Goal: Transaction & Acquisition: Book appointment/travel/reservation

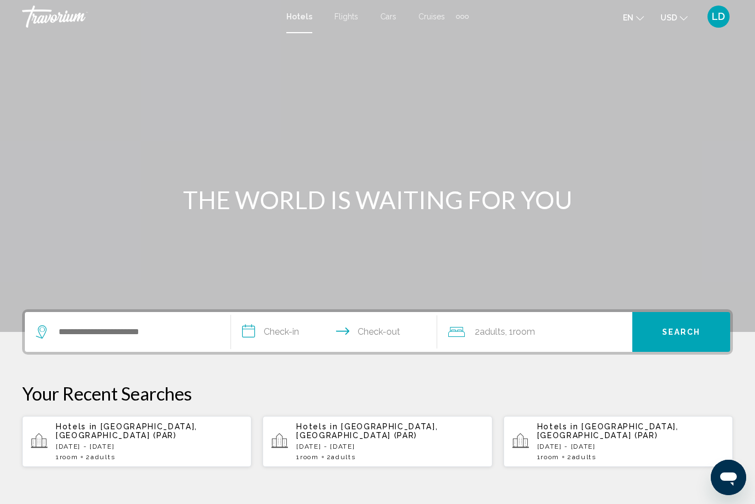
click at [434, 16] on span "Cruises" at bounding box center [431, 16] width 27 height 9
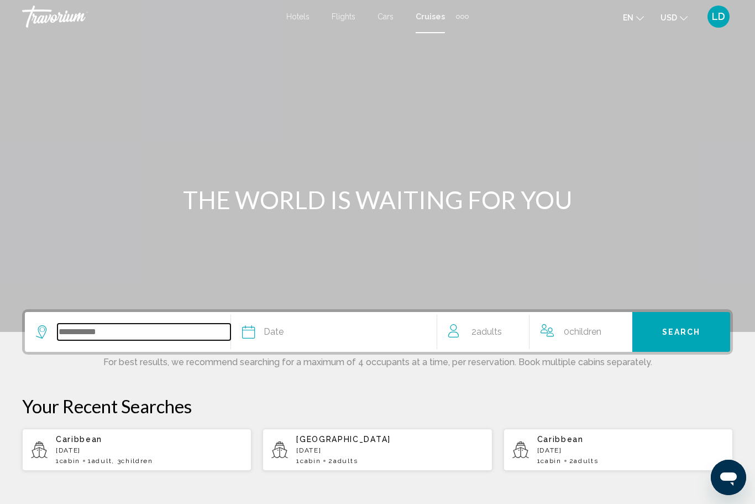
click at [71, 333] on input "Search widget" at bounding box center [143, 331] width 173 height 17
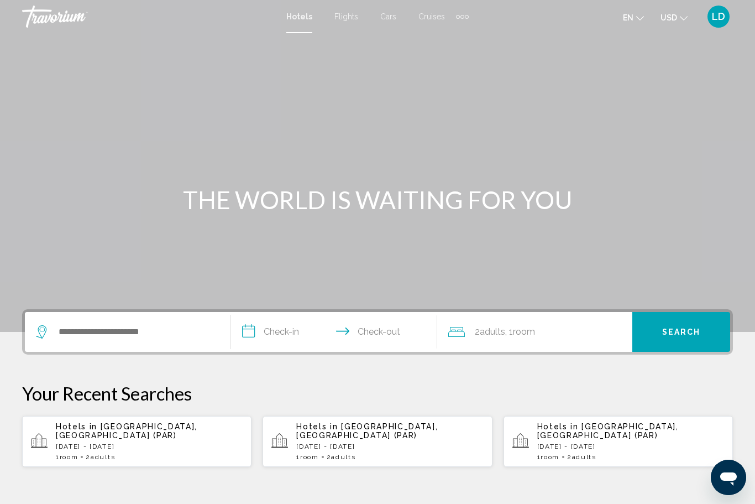
click at [429, 17] on span "Cruises" at bounding box center [431, 16] width 27 height 9
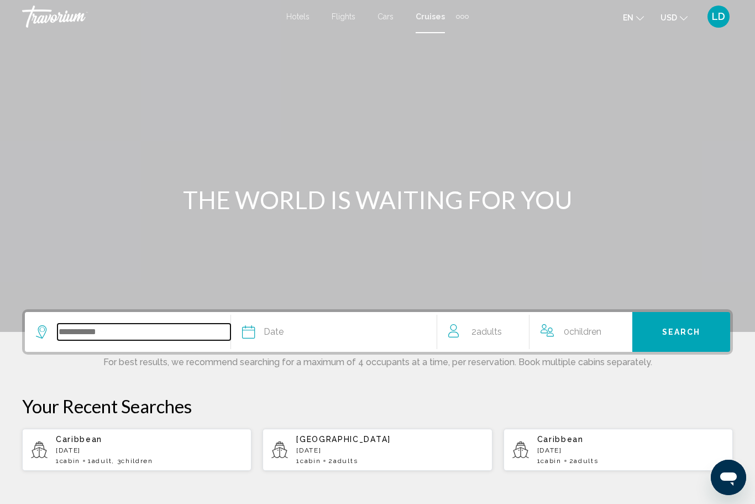
click at [65, 333] on input "Search widget" at bounding box center [143, 331] width 173 height 17
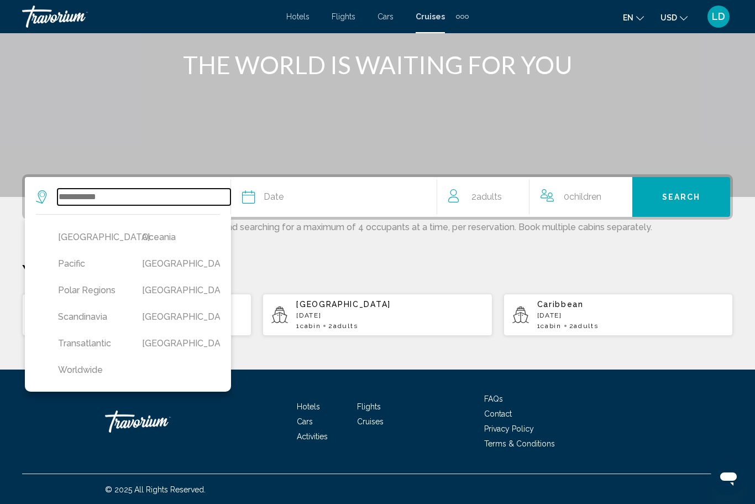
scroll to position [378, 0]
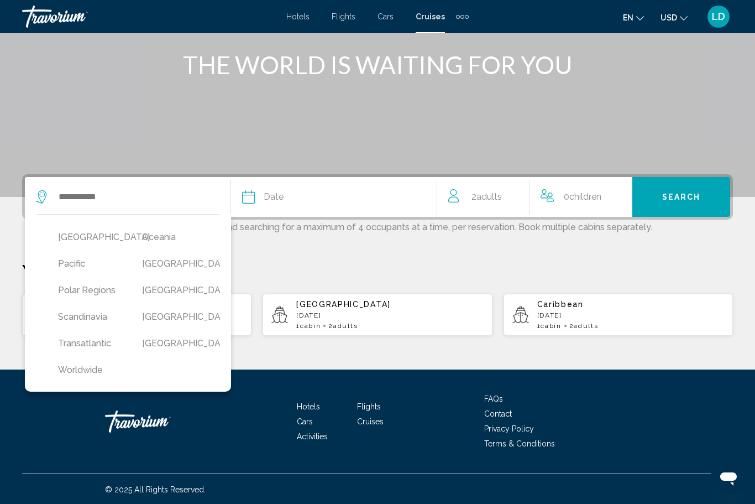
click at [168, 306] on button "[GEOGRAPHIC_DATA]" at bounding box center [173, 316] width 73 height 21
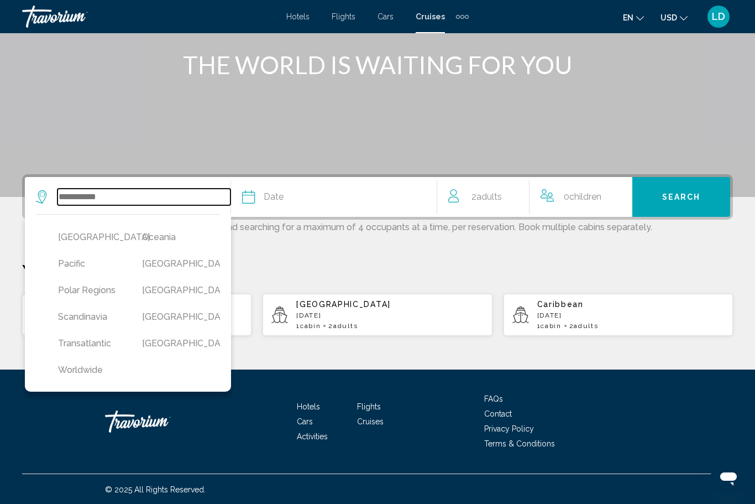
type input "**********"
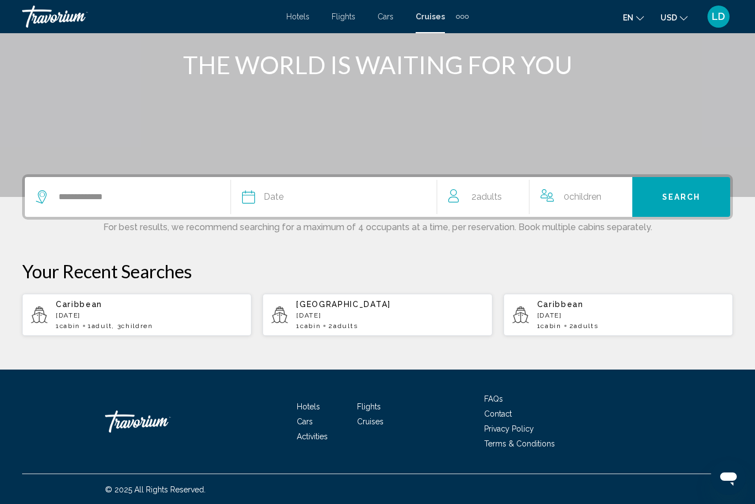
click at [276, 196] on span "Date" at bounding box center [274, 196] width 20 height 15
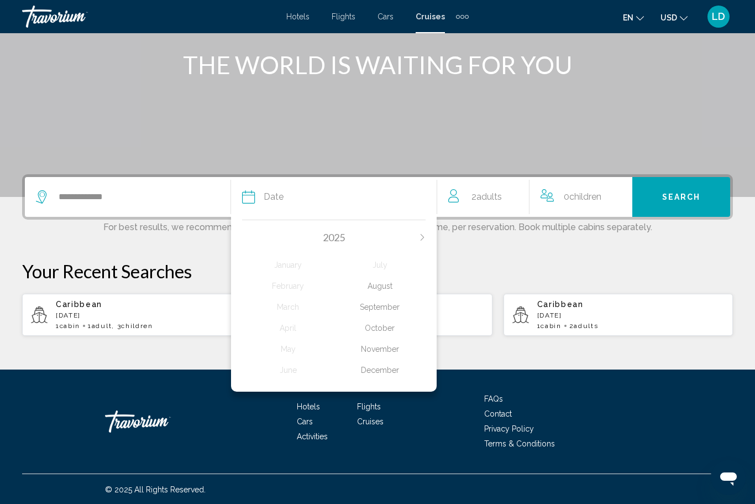
click at [377, 303] on div "September" at bounding box center [380, 307] width 92 height 20
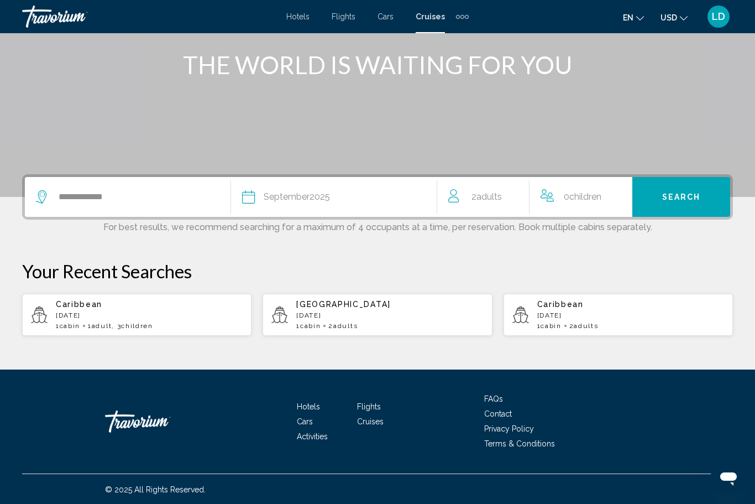
click at [679, 195] on span "Search" at bounding box center [681, 197] width 39 height 9
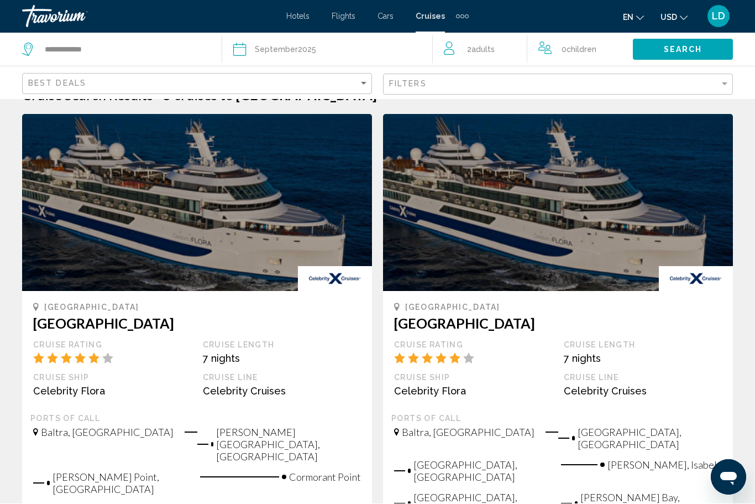
scroll to position [37, 0]
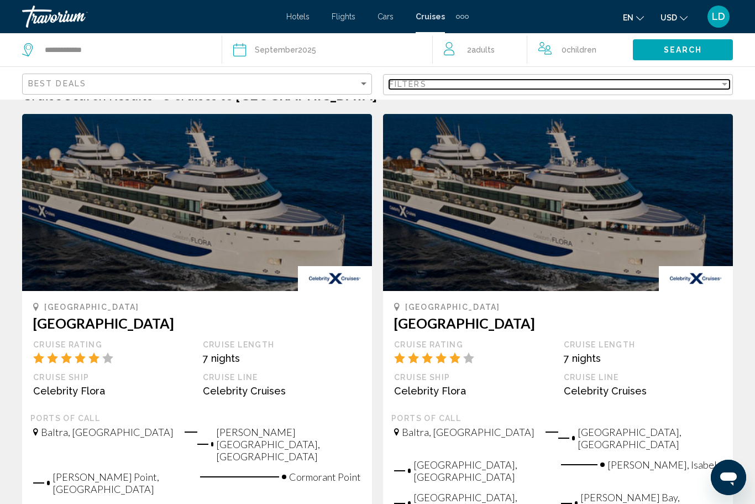
click at [720, 83] on div "Filter" at bounding box center [725, 84] width 10 height 9
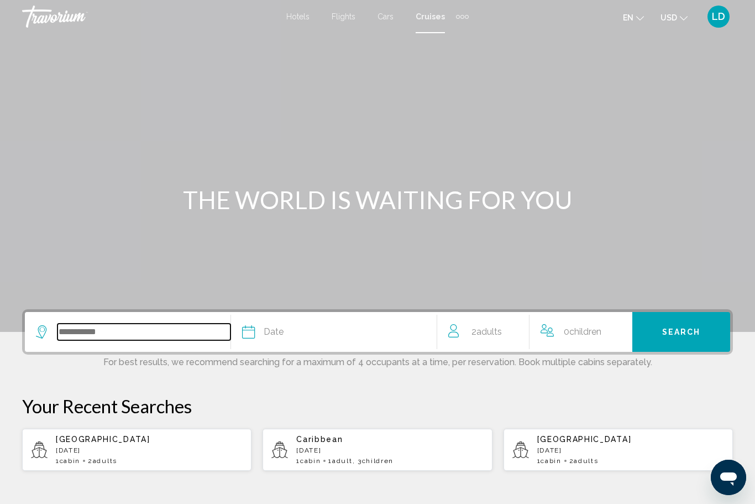
click at [95, 331] on input "Search widget" at bounding box center [143, 331] width 173 height 17
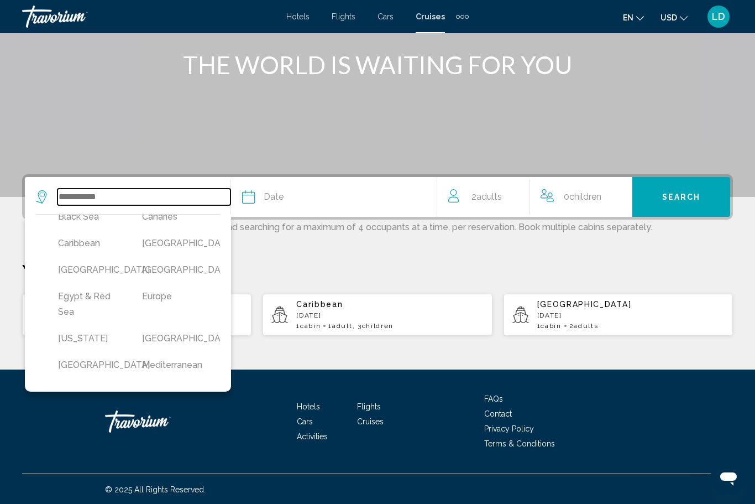
scroll to position [126, 0]
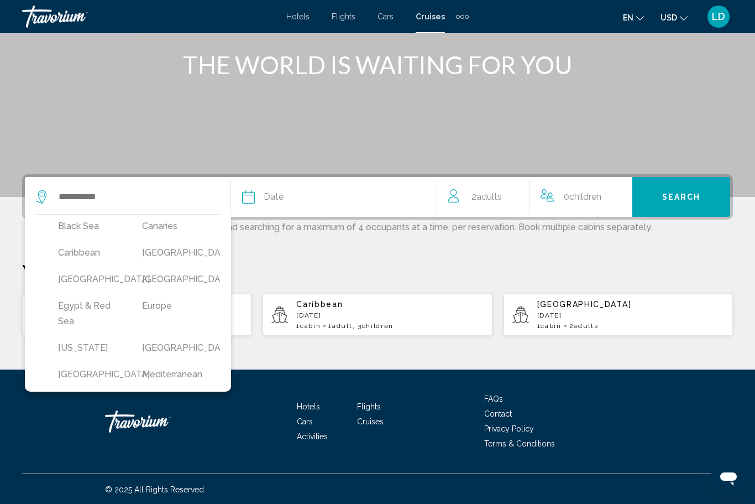
click at [160, 263] on button "[GEOGRAPHIC_DATA]" at bounding box center [173, 252] width 73 height 21
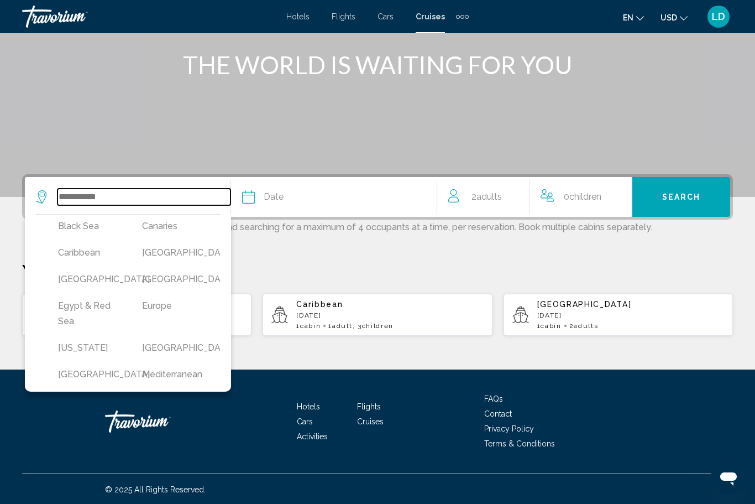
type input "**********"
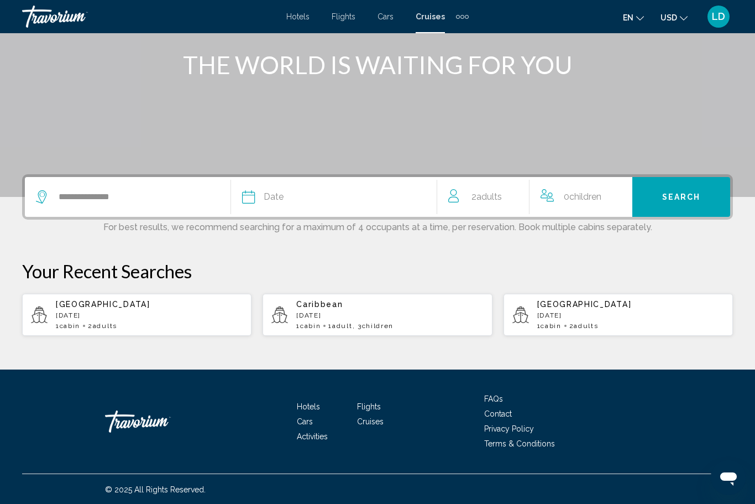
click at [280, 193] on span "Date" at bounding box center [274, 196] width 20 height 15
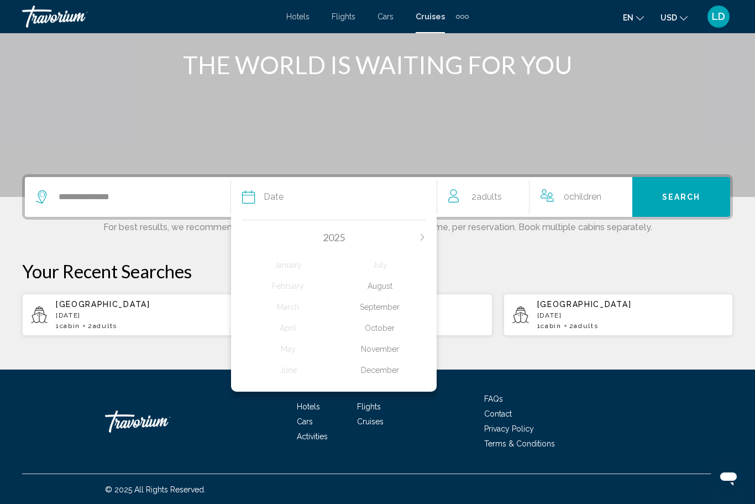
click at [374, 305] on div "September" at bounding box center [380, 307] width 92 height 20
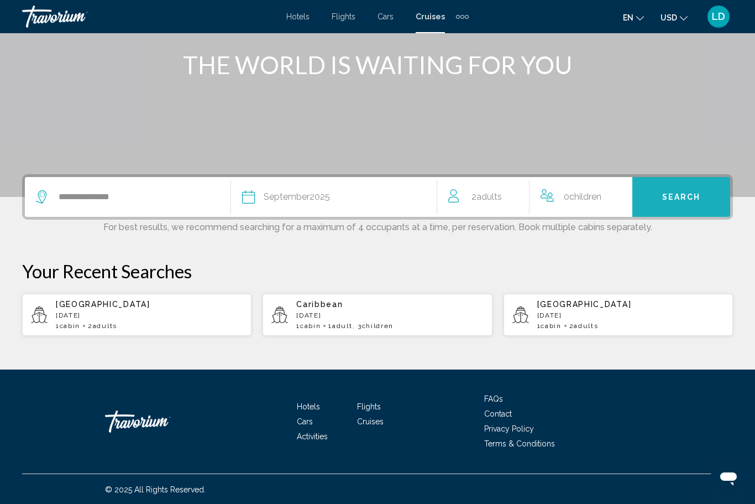
click at [673, 190] on button "Search" at bounding box center [681, 197] width 98 height 40
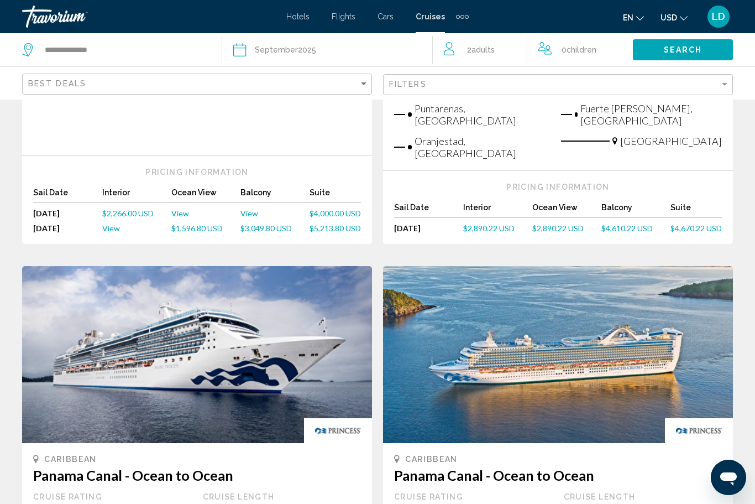
scroll to position [936, 0]
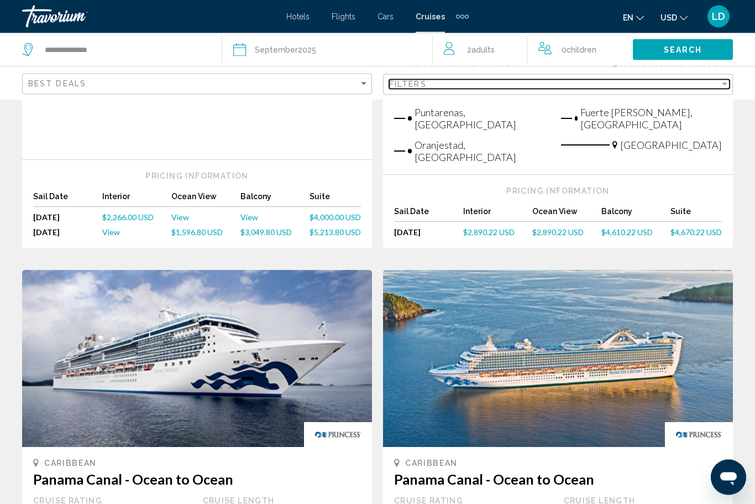
click at [724, 83] on div "Filter" at bounding box center [725, 84] width 6 height 3
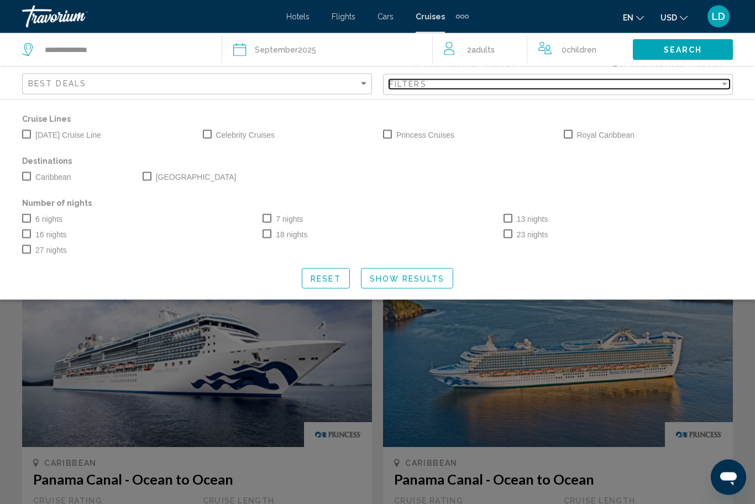
scroll to position [937, 0]
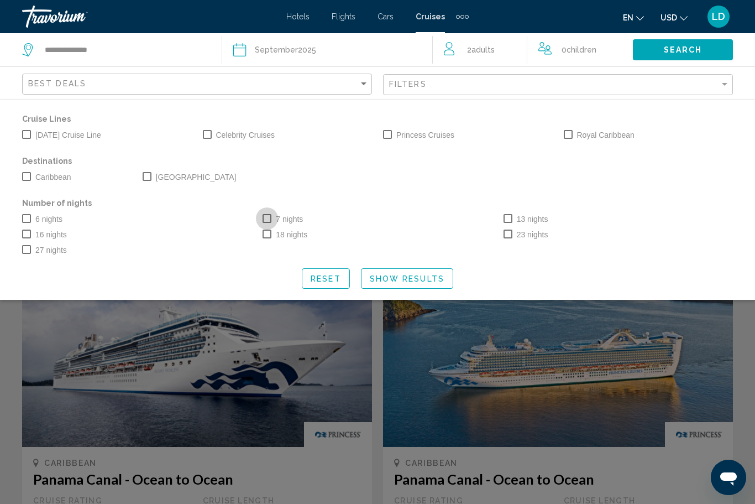
click at [268, 219] on span "Search widget" at bounding box center [267, 218] width 9 height 9
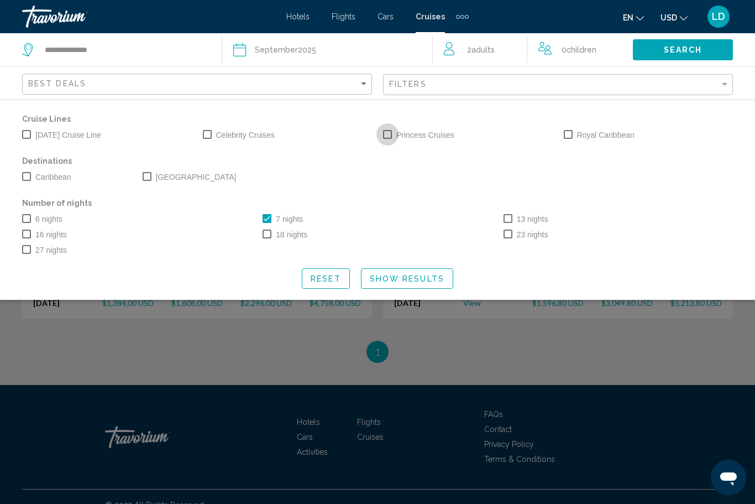
click at [392, 128] on label "Princess Cruises" at bounding box center [418, 134] width 71 height 13
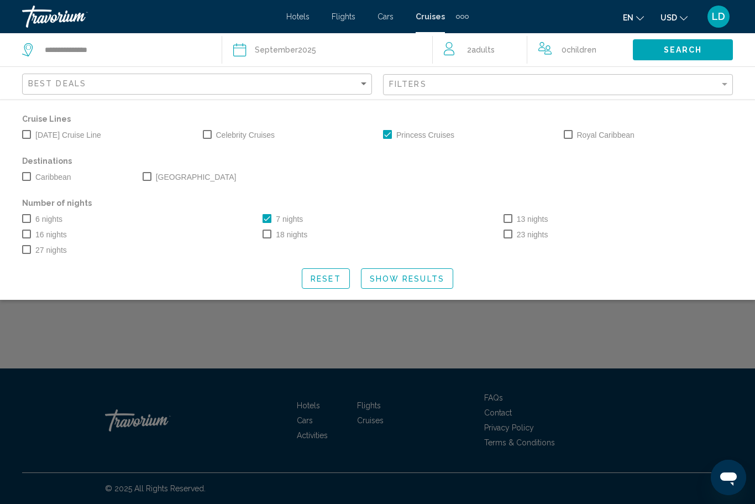
scroll to position [36, 0]
click at [392, 279] on span "Show Results" at bounding box center [407, 278] width 75 height 9
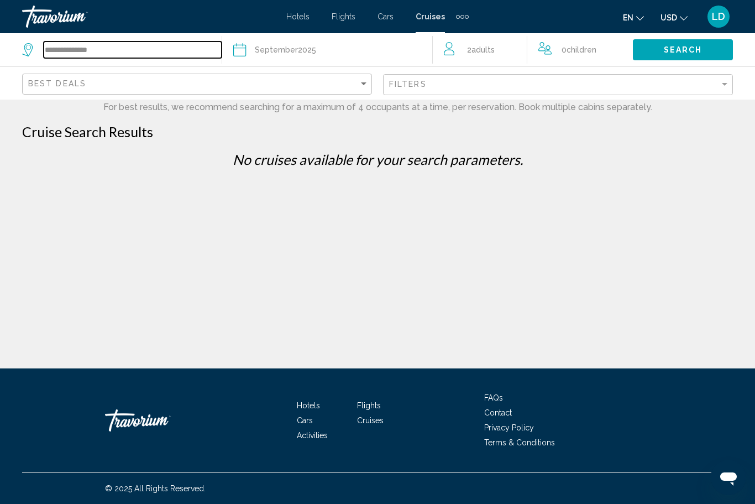
click at [120, 50] on input "**********" at bounding box center [133, 49] width 178 height 17
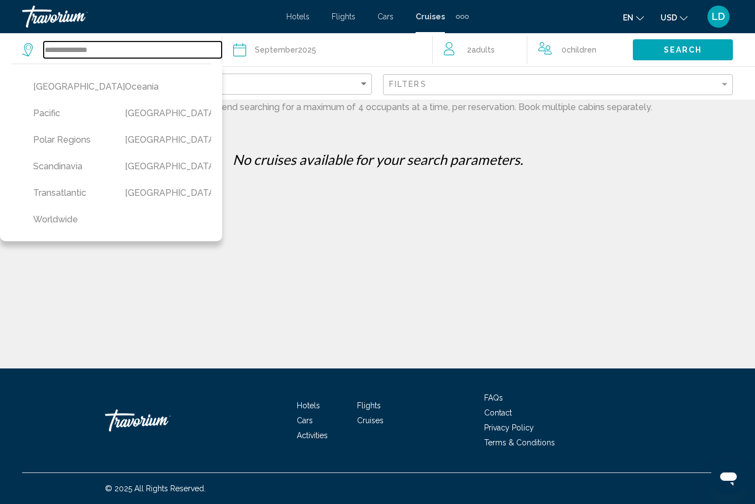
scroll to position [332, 0]
click at [60, 90] on button "[GEOGRAPHIC_DATA]" at bounding box center [68, 86] width 81 height 21
type input "**********"
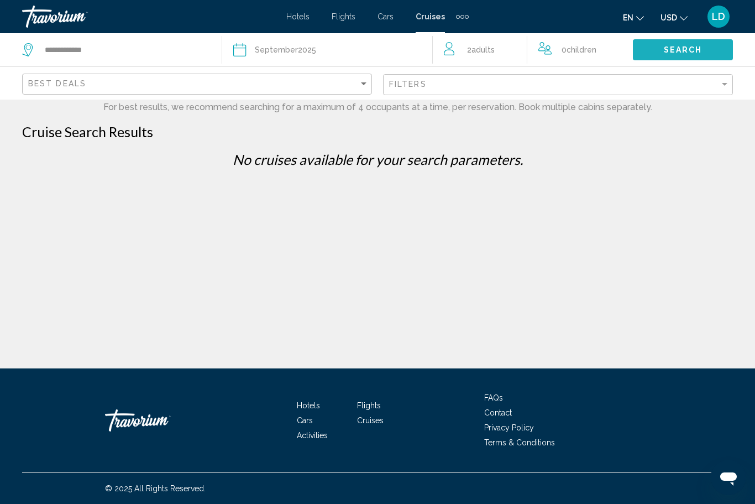
click at [657, 49] on button "Search" at bounding box center [683, 49] width 100 height 20
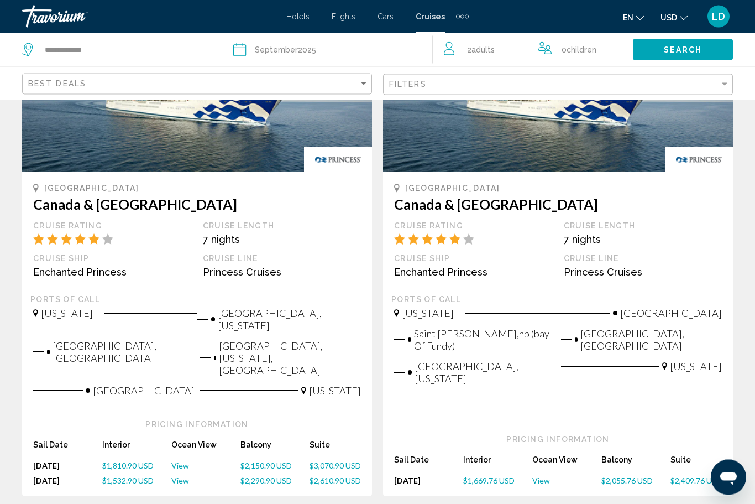
scroll to position [664, 0]
click at [260, 460] on span "$2,150.90 USD" at bounding box center [265, 464] width 51 height 9
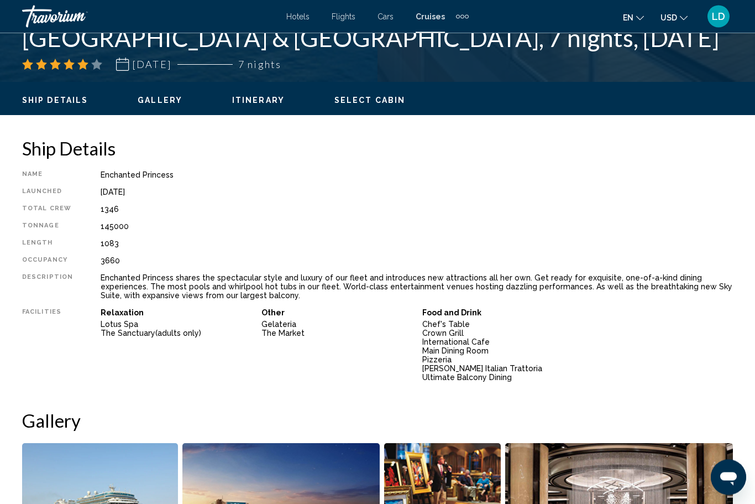
scroll to position [479, 0]
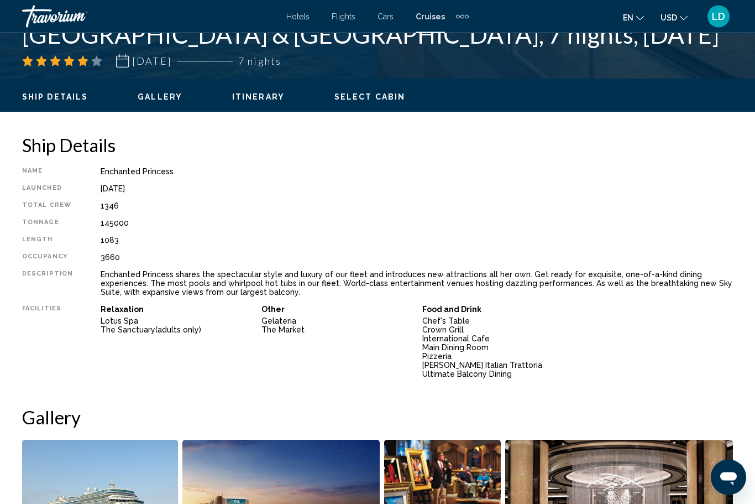
click at [354, 98] on span "Select Cabin" at bounding box center [369, 97] width 71 height 9
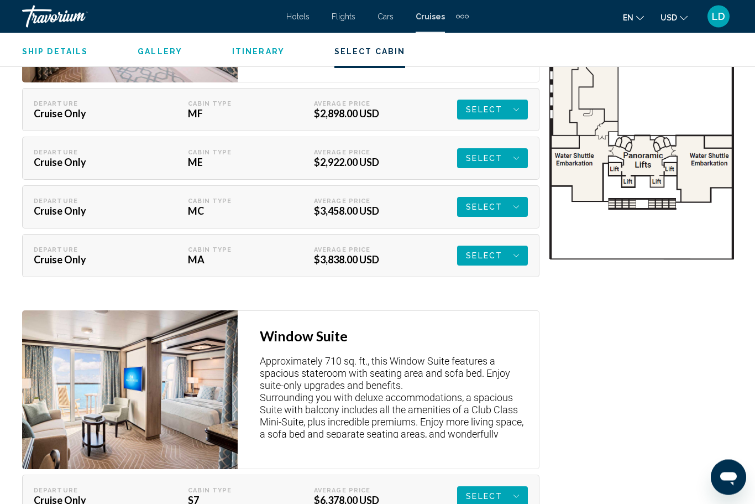
scroll to position [1816, 0]
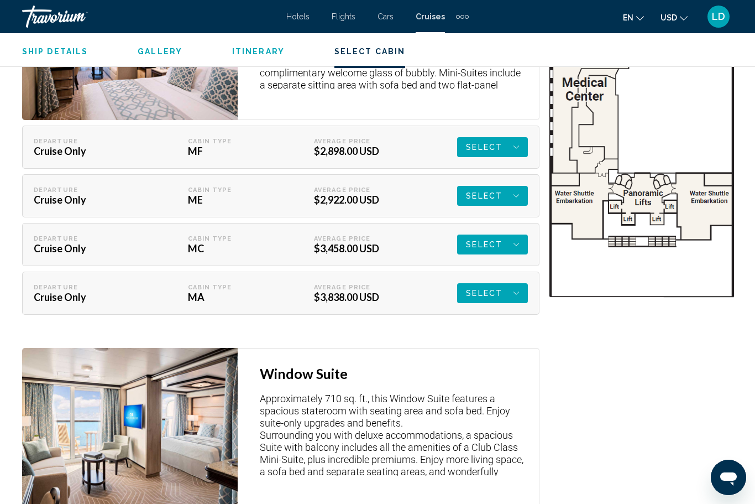
click at [513, 148] on icon "Main content" at bounding box center [516, 146] width 6 height 13
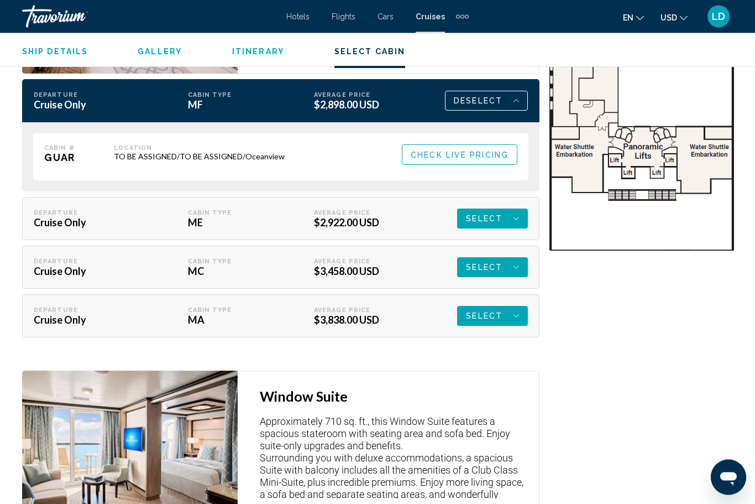
scroll to position [1863, 0]
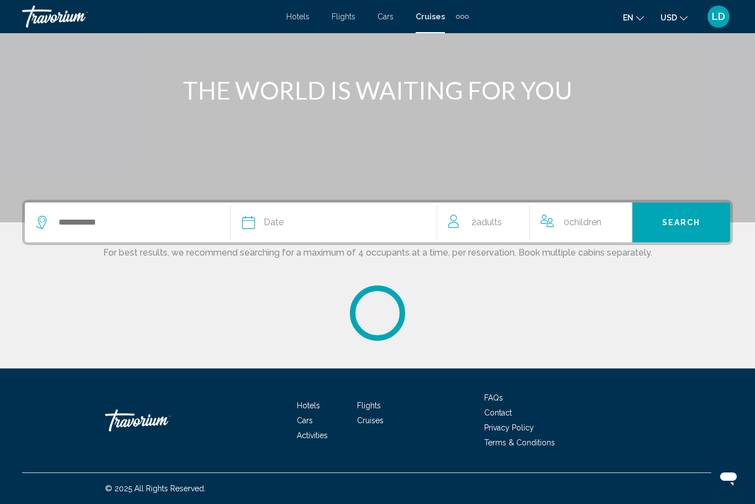
scroll to position [109, 0]
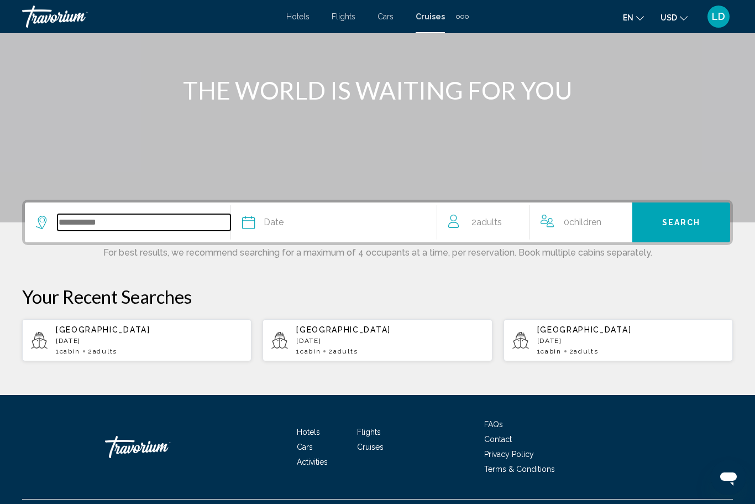
click at [70, 222] on input "Search widget" at bounding box center [143, 222] width 173 height 17
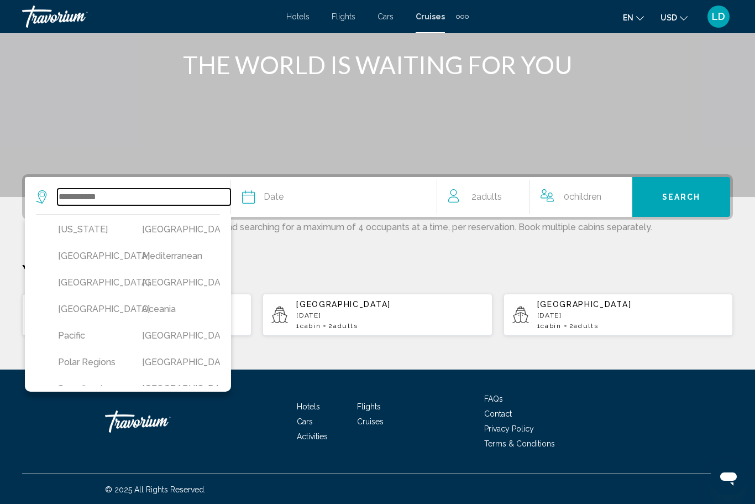
scroll to position [244, 0]
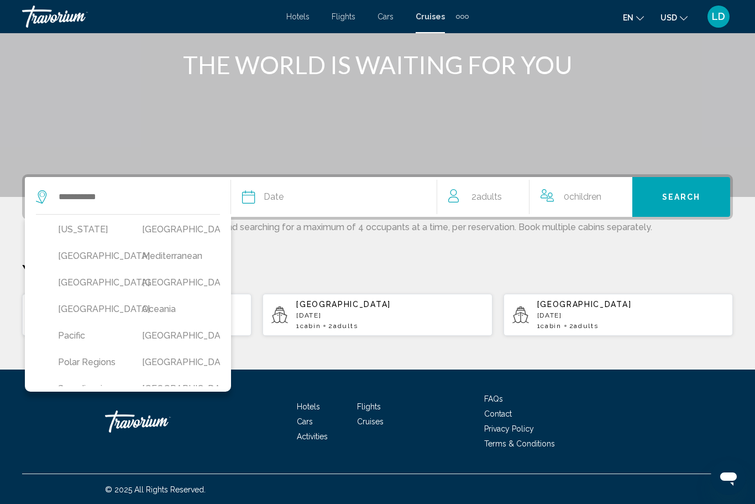
click at [90, 319] on button "[GEOGRAPHIC_DATA]" at bounding box center [89, 308] width 73 height 21
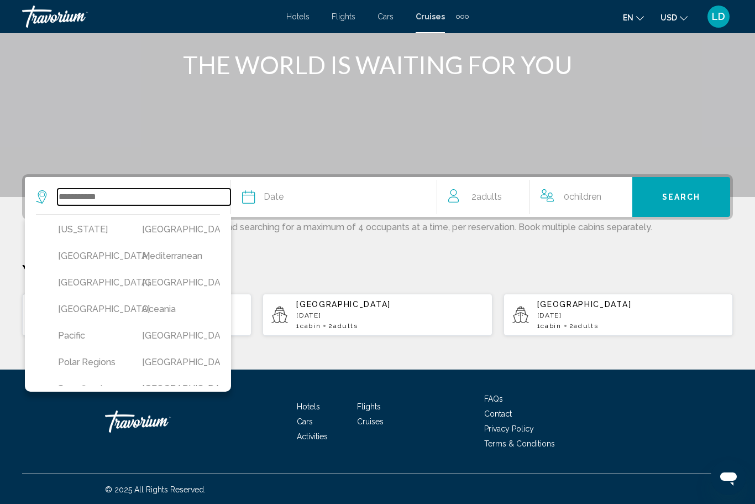
type input "**********"
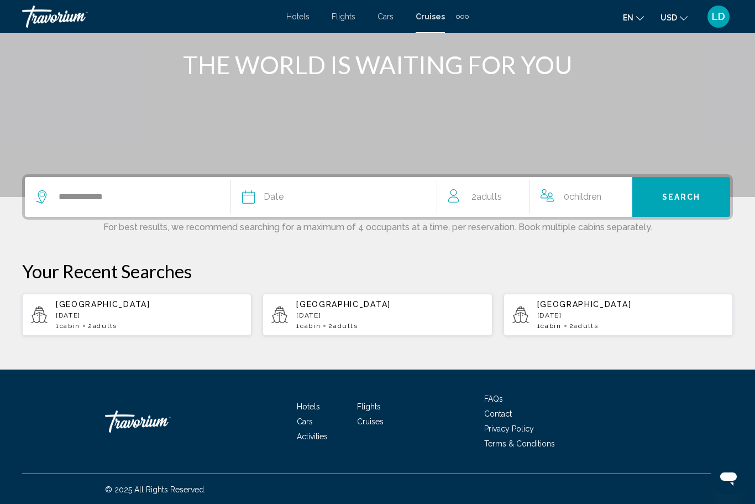
click at [266, 190] on span "Date" at bounding box center [274, 196] width 20 height 15
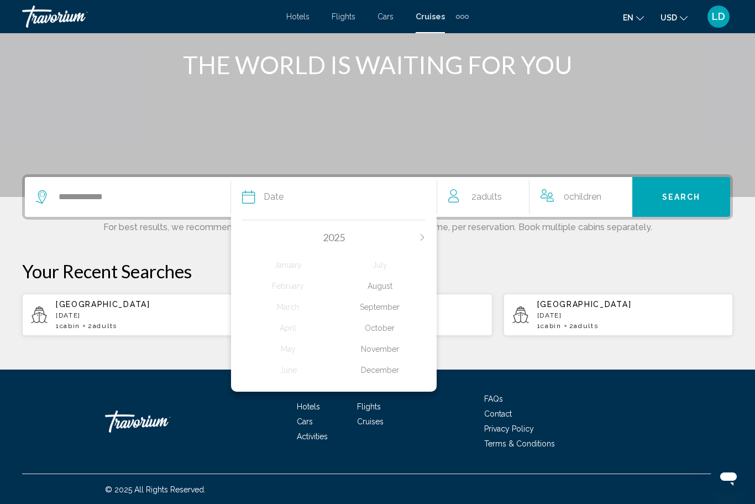
click at [375, 303] on div "September" at bounding box center [380, 307] width 92 height 20
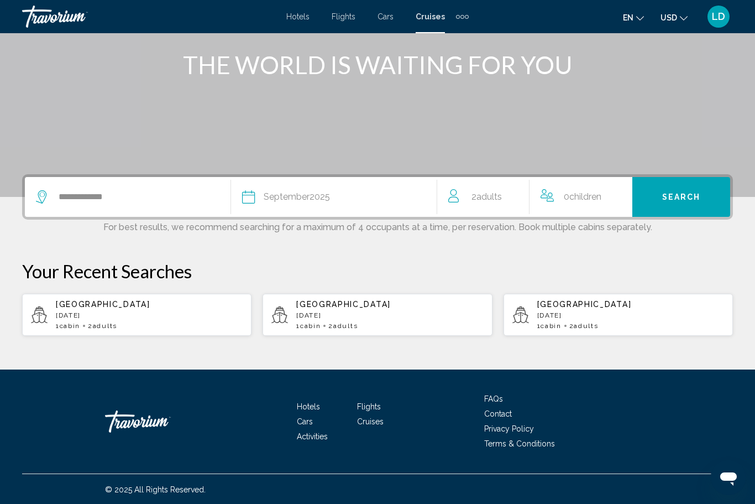
click at [662, 195] on button "Search" at bounding box center [681, 197] width 98 height 40
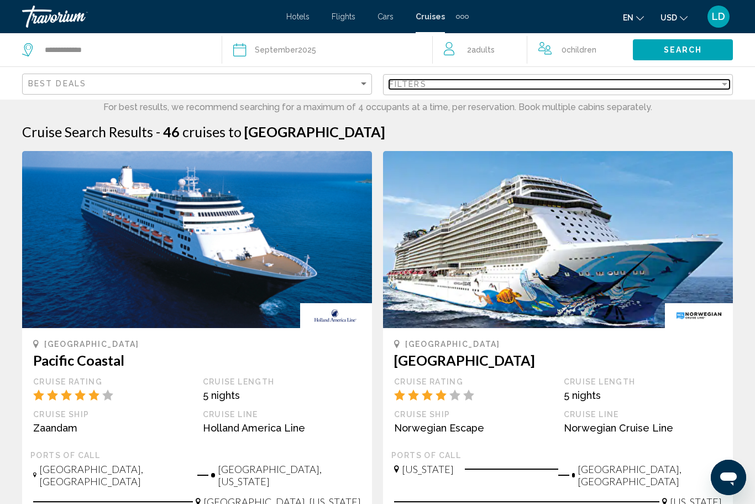
click at [721, 85] on div "Filter" at bounding box center [725, 84] width 10 height 9
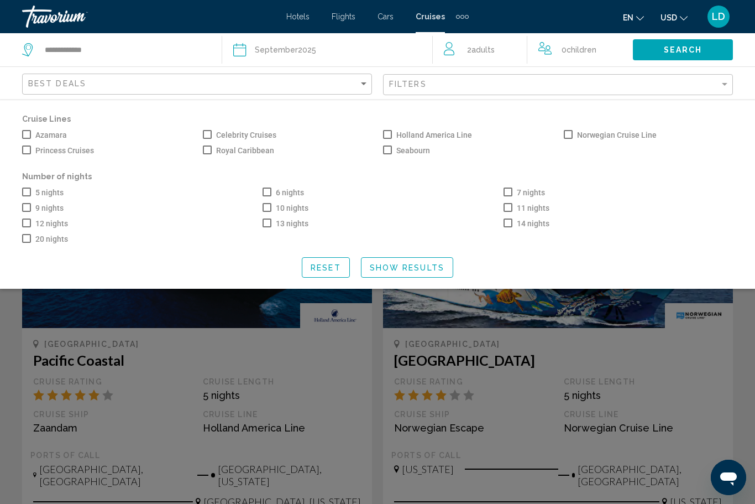
click at [504, 194] on span "Search widget" at bounding box center [508, 191] width 9 height 9
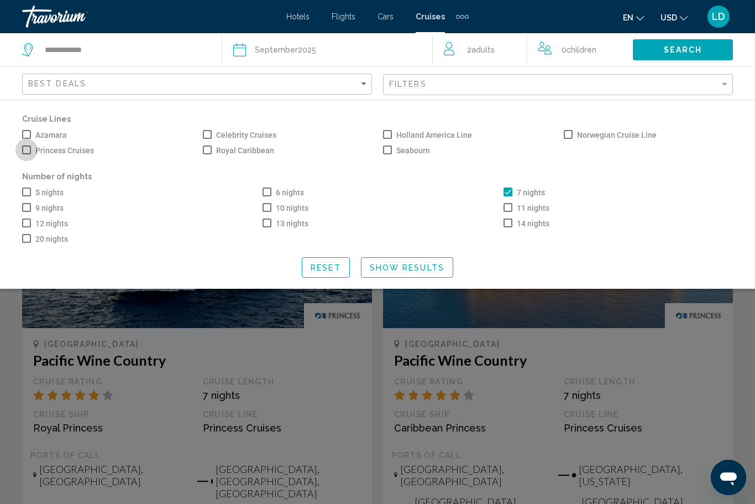
click at [29, 152] on span "Search widget" at bounding box center [26, 149] width 9 height 9
click at [375, 268] on span "Show Results" at bounding box center [407, 267] width 75 height 9
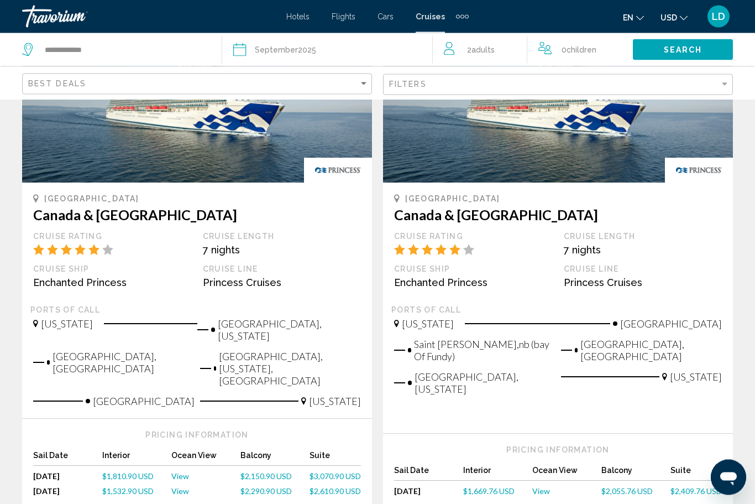
scroll to position [653, 0]
click at [118, 471] on span "$1,810.90 USD" at bounding box center [127, 475] width 51 height 9
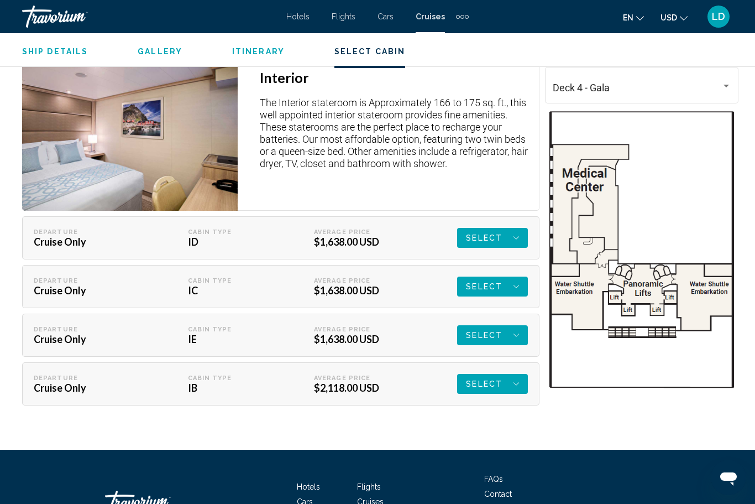
scroll to position [1725, 0]
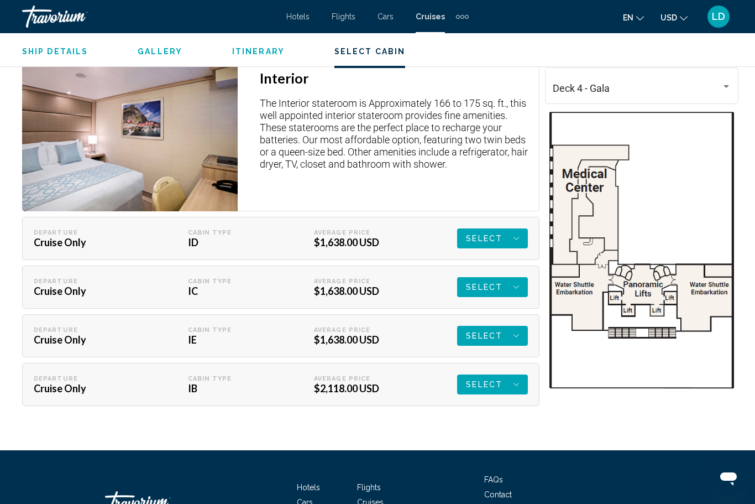
click at [508, 234] on div "Select" at bounding box center [492, 238] width 53 height 20
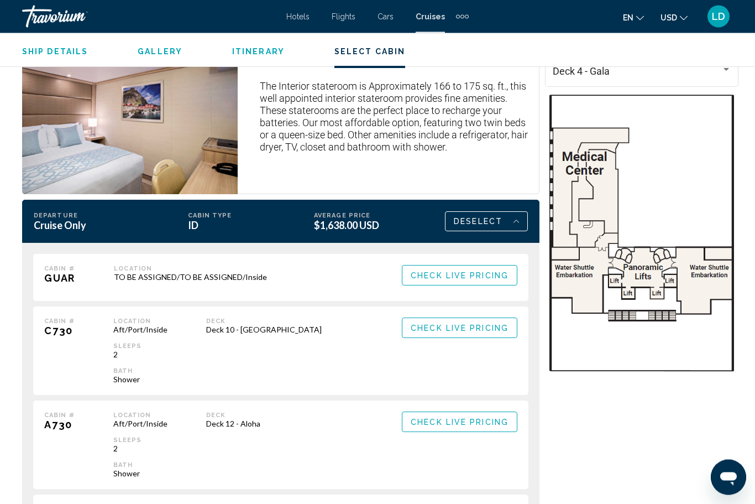
scroll to position [1742, 0]
click at [423, 323] on span "Check Live Pricing" at bounding box center [460, 327] width 98 height 9
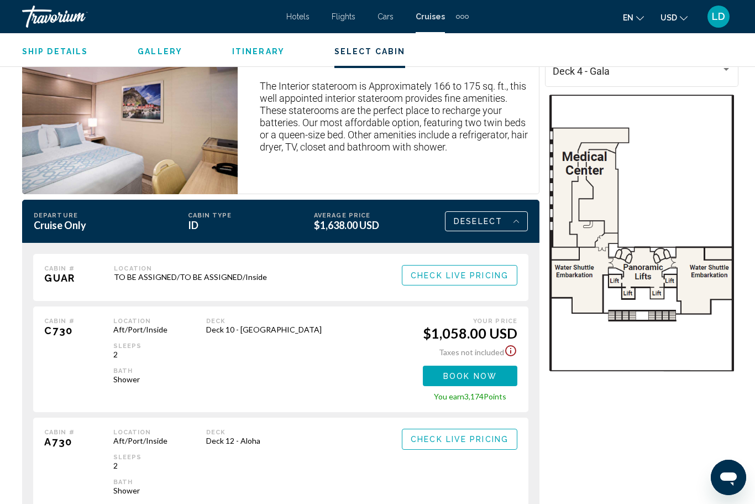
click at [0, 0] on button "Book now" at bounding box center [0, 0] width 0 height 0
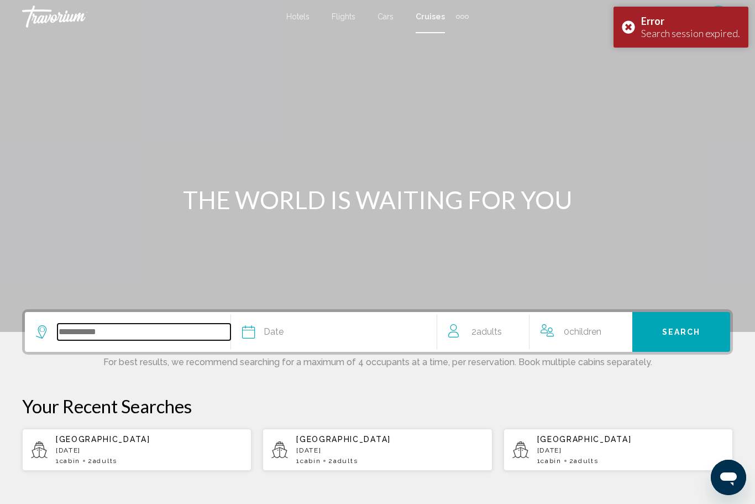
click at [71, 330] on input "Search widget" at bounding box center [143, 331] width 173 height 17
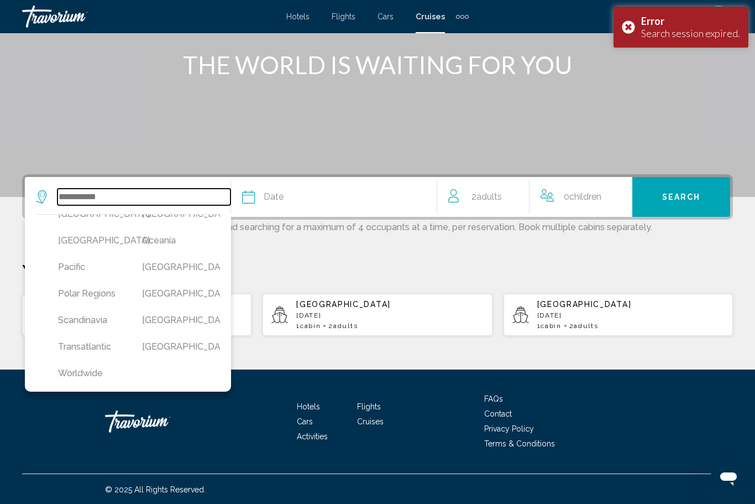
scroll to position [313, 0]
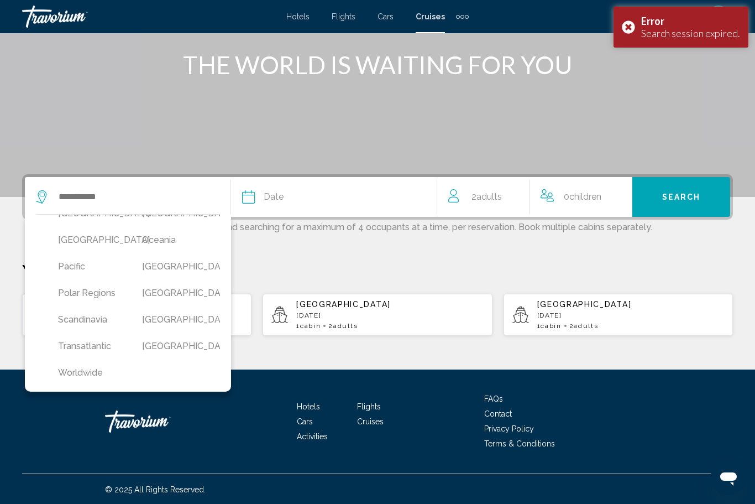
click at [83, 250] on button "[GEOGRAPHIC_DATA]" at bounding box center [89, 239] width 73 height 21
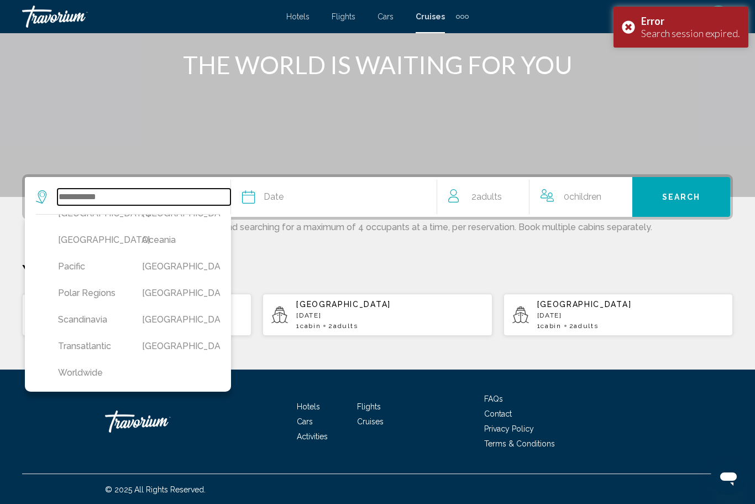
type input "**********"
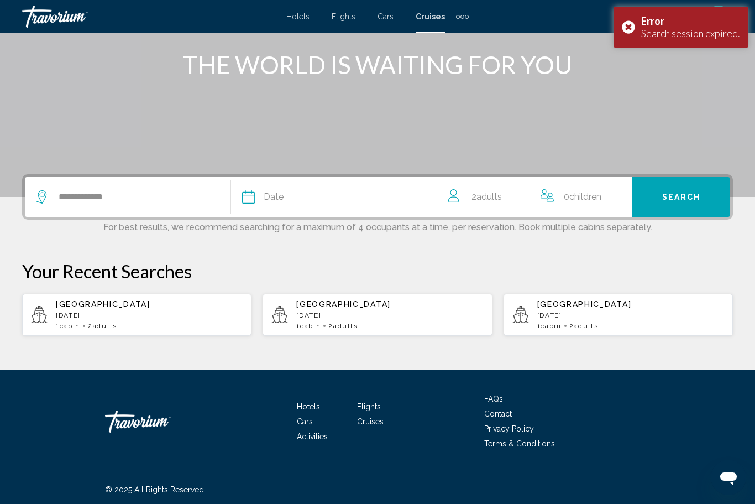
click at [281, 201] on span "Date" at bounding box center [274, 196] width 20 height 15
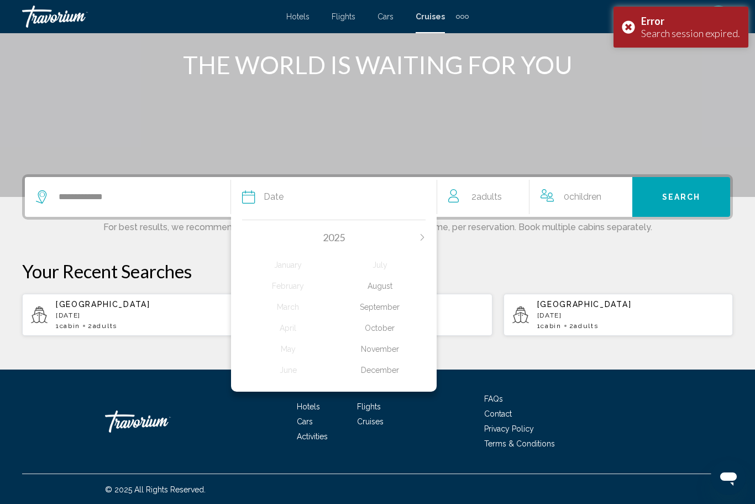
click at [371, 303] on div "September" at bounding box center [380, 307] width 92 height 20
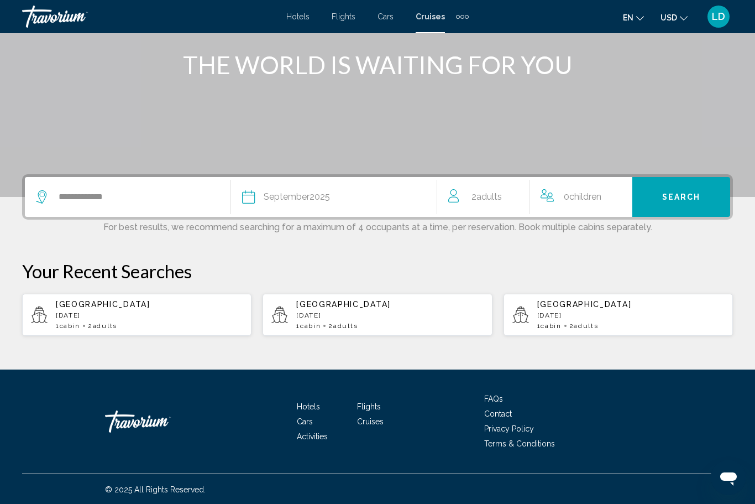
click at [492, 197] on span "Adults" at bounding box center [488, 196] width 25 height 11
click at [514, 197] on icon "Increment adults" at bounding box center [515, 194] width 10 height 13
click at [621, 196] on icon "Increment children" at bounding box center [620, 194] width 10 height 13
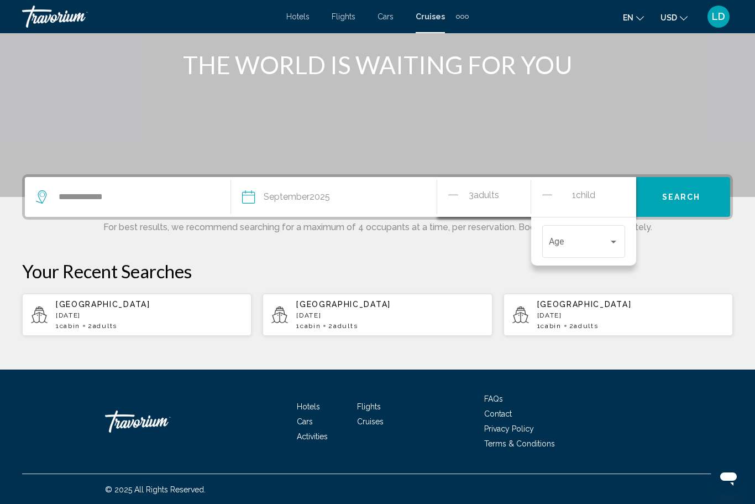
click at [611, 241] on div "Travelers: 3 adults, 1 child" at bounding box center [614, 241] width 6 height 3
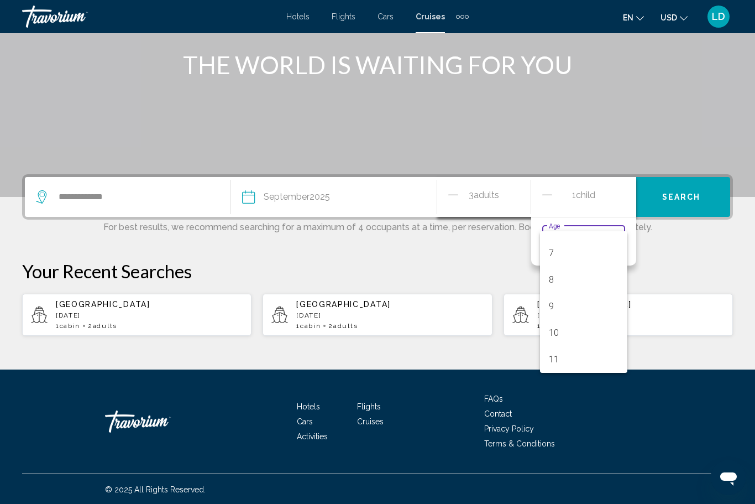
scroll to position [177, 0]
click at [681, 254] on div at bounding box center [377, 252] width 755 height 504
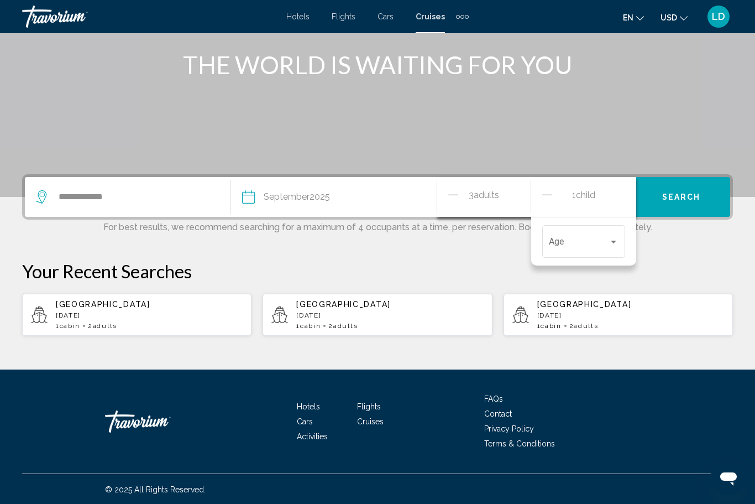
click at [450, 193] on icon "Decrement adults" at bounding box center [453, 194] width 10 height 13
click at [512, 197] on icon "Increment adults" at bounding box center [515, 194] width 10 height 13
click at [605, 243] on span "Travelers: 3 adults, 1 child" at bounding box center [579, 244] width 60 height 10
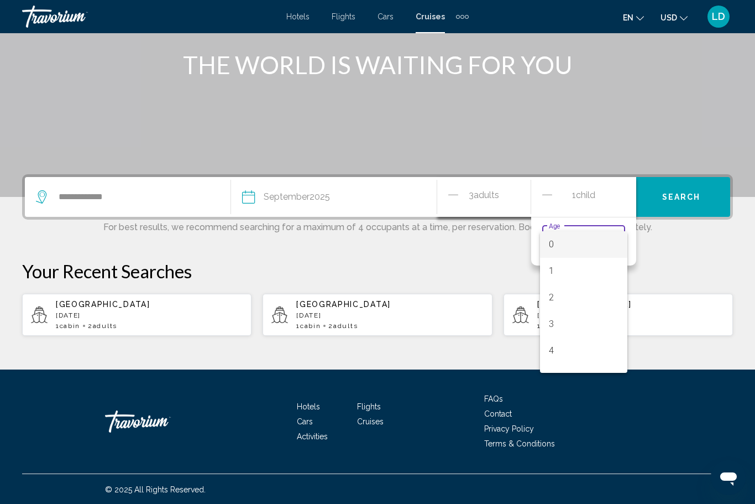
click at [544, 194] on div at bounding box center [377, 252] width 755 height 504
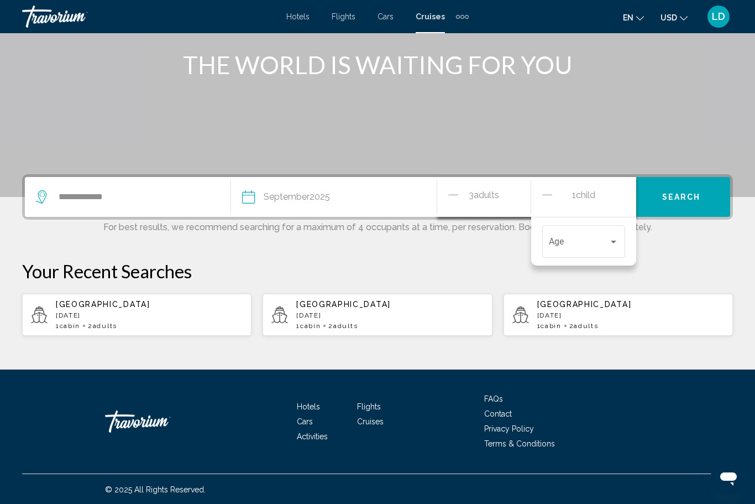
click at [550, 193] on icon "Decrement children" at bounding box center [547, 194] width 10 height 13
click at [516, 192] on icon "Increment adults" at bounding box center [515, 194] width 10 height 13
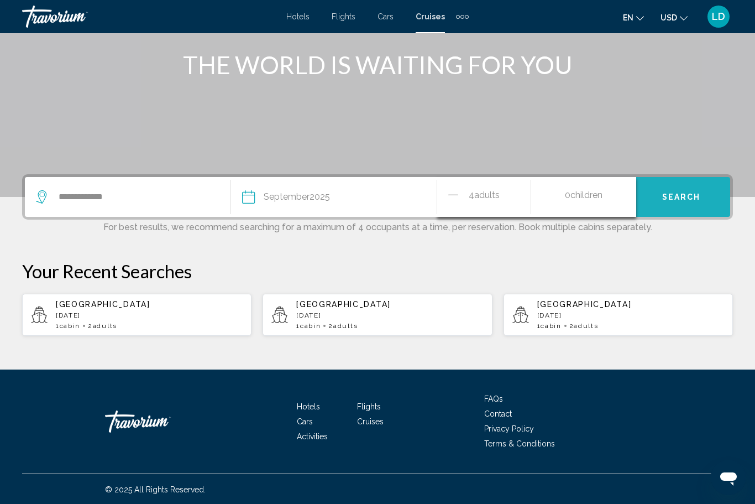
click at [669, 192] on span "Search" at bounding box center [681, 196] width 39 height 9
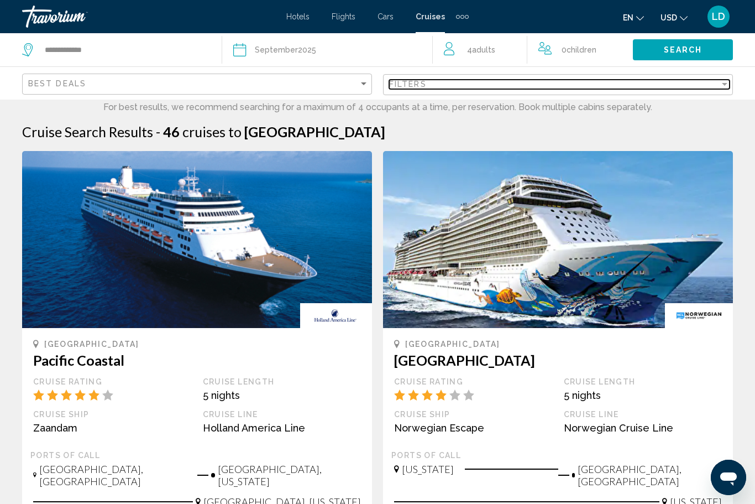
click at [721, 81] on div "Filter" at bounding box center [725, 84] width 10 height 9
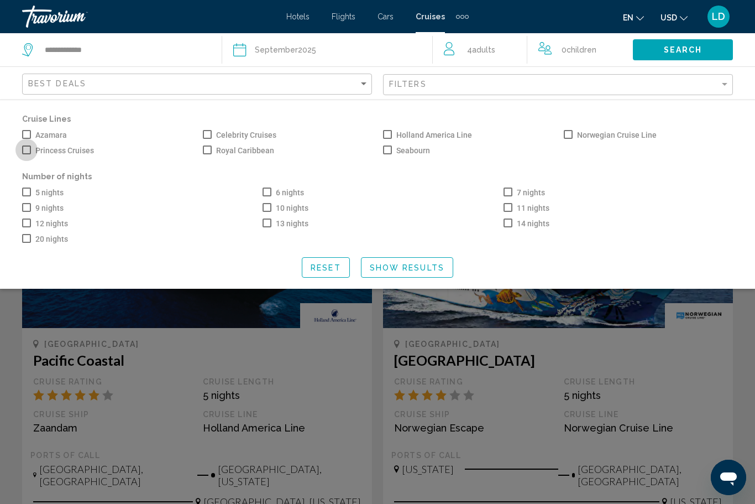
click at [30, 152] on span "Search widget" at bounding box center [26, 149] width 9 height 9
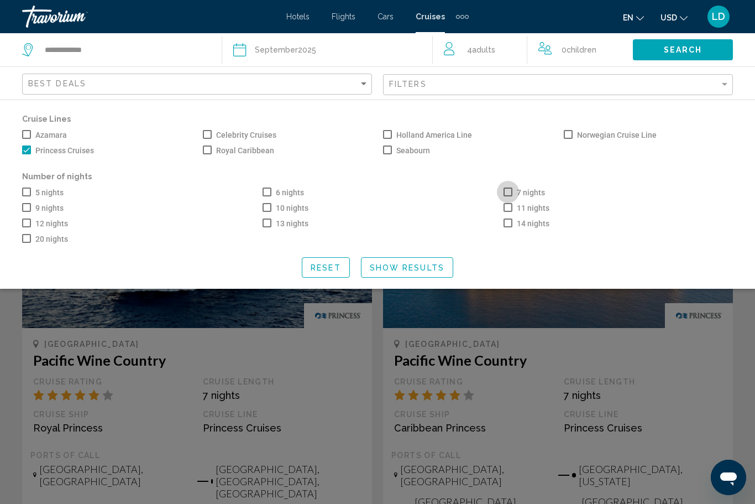
click at [505, 191] on span "Search widget" at bounding box center [508, 191] width 9 height 9
click at [739, 362] on div "Search widget" at bounding box center [377, 331] width 755 height 343
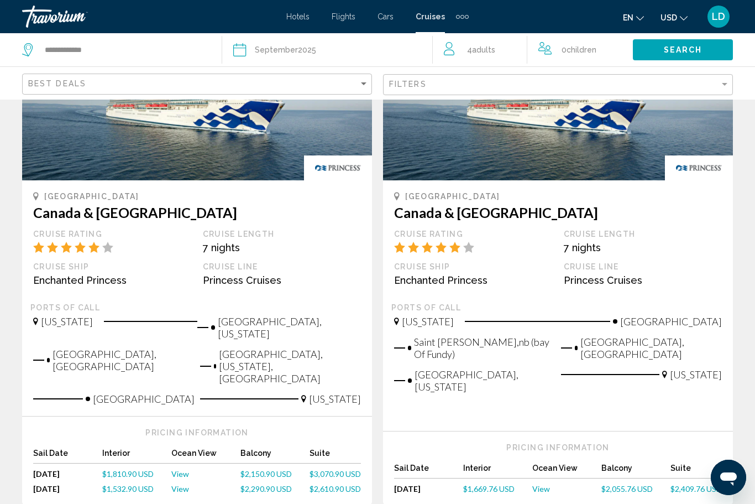
scroll to position [654, 0]
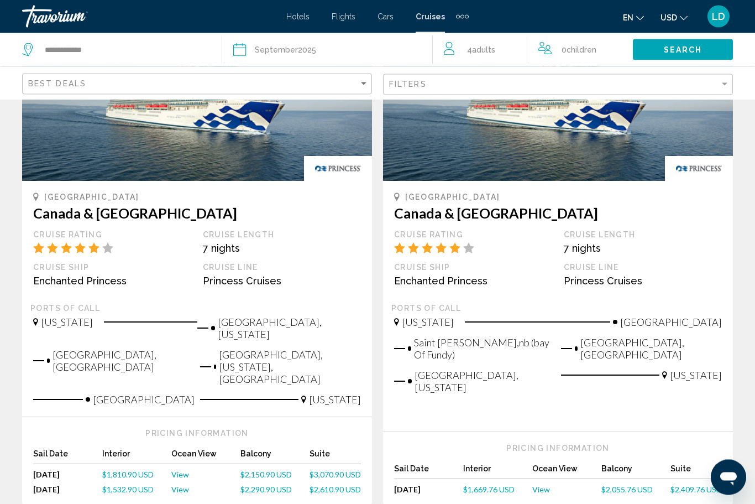
click at [120, 470] on span "$1,810.90 USD" at bounding box center [127, 474] width 51 height 9
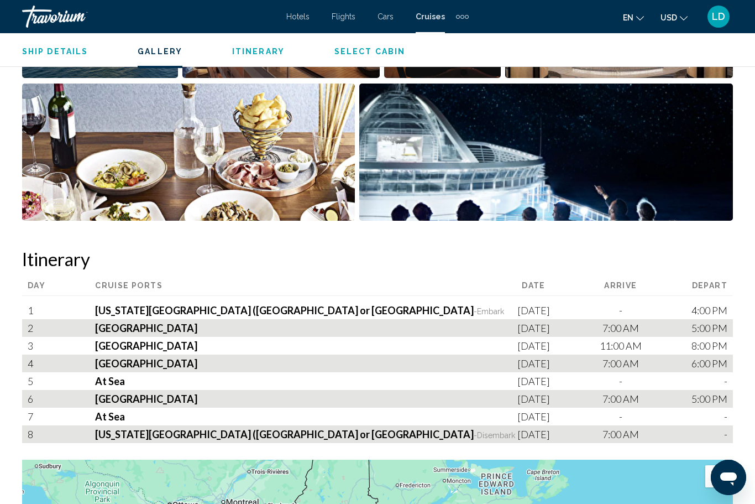
scroll to position [976, 0]
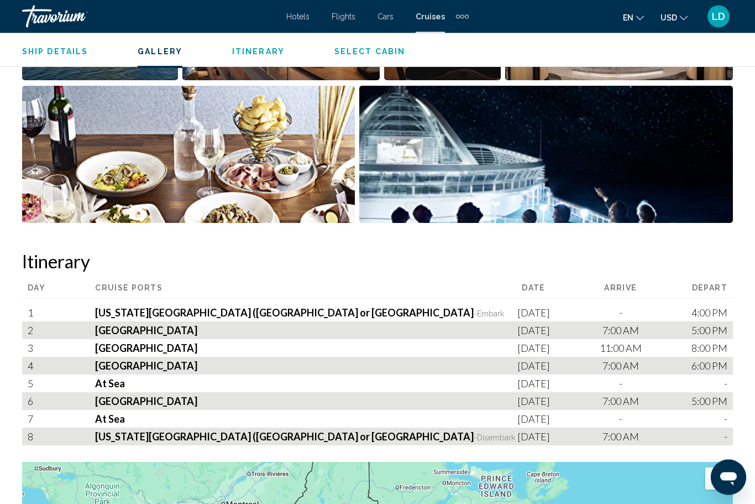
click at [353, 51] on span "Select Cabin" at bounding box center [369, 51] width 71 height 9
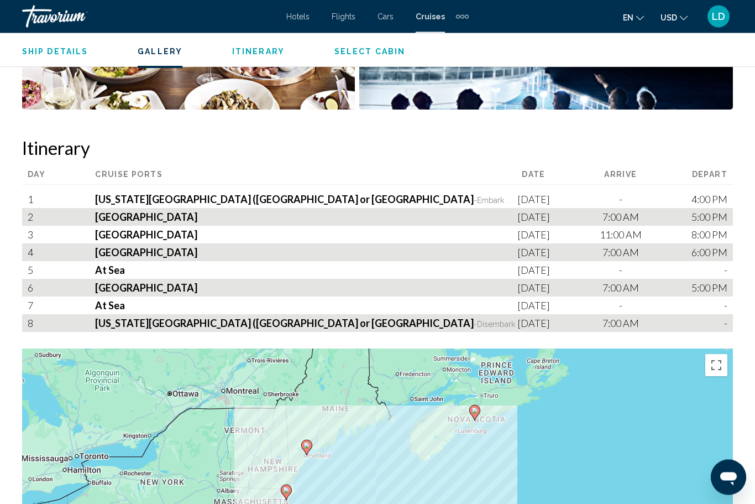
scroll to position [1648, 0]
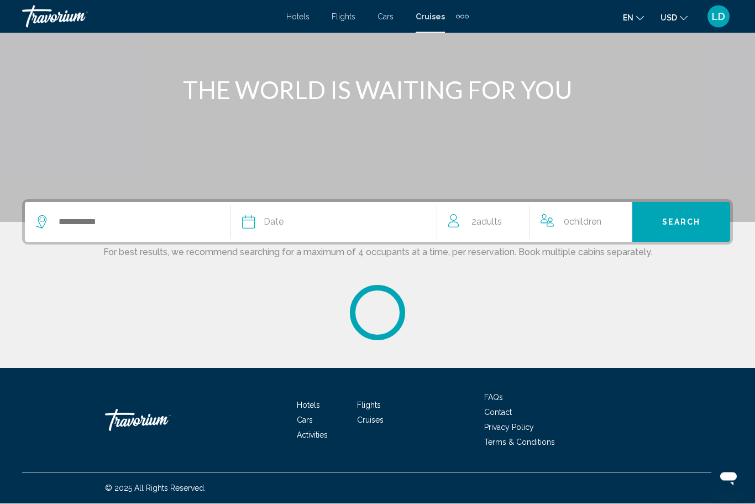
scroll to position [109, 0]
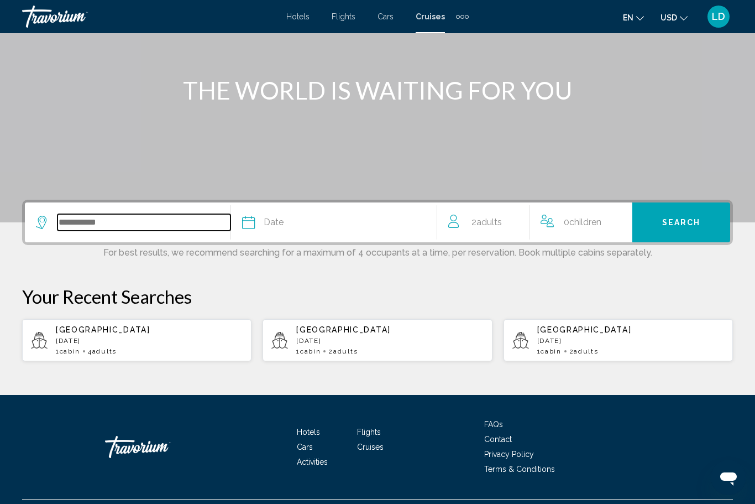
click at [69, 224] on input "Search widget" at bounding box center [143, 222] width 173 height 17
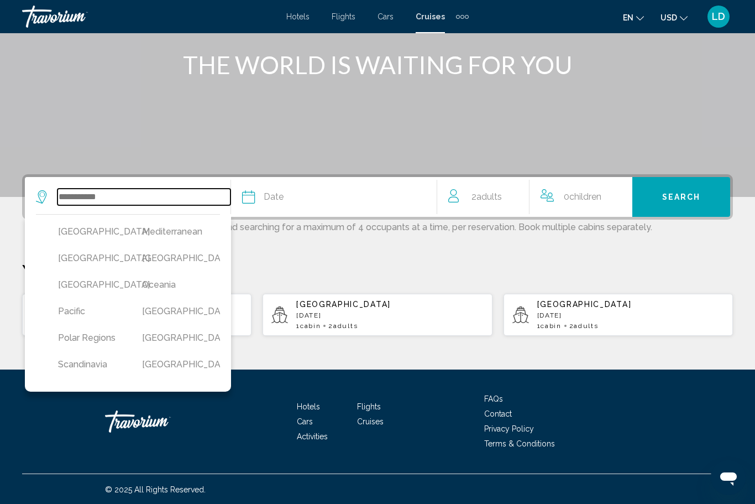
scroll to position [269, 0]
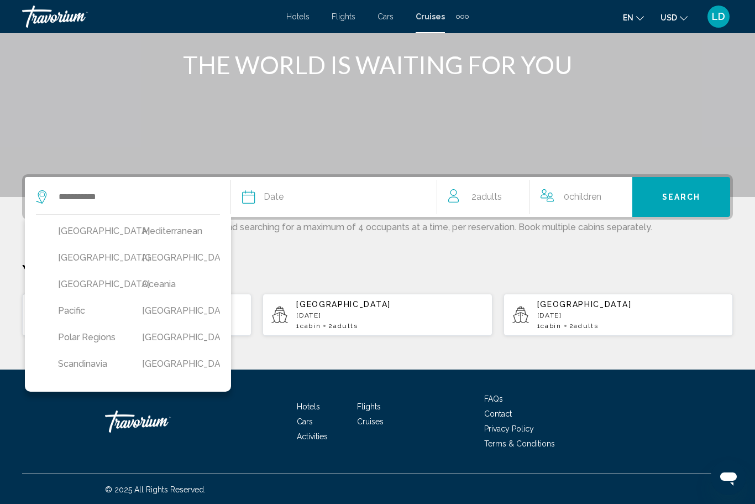
click at [80, 295] on button "[GEOGRAPHIC_DATA]" at bounding box center [89, 284] width 73 height 21
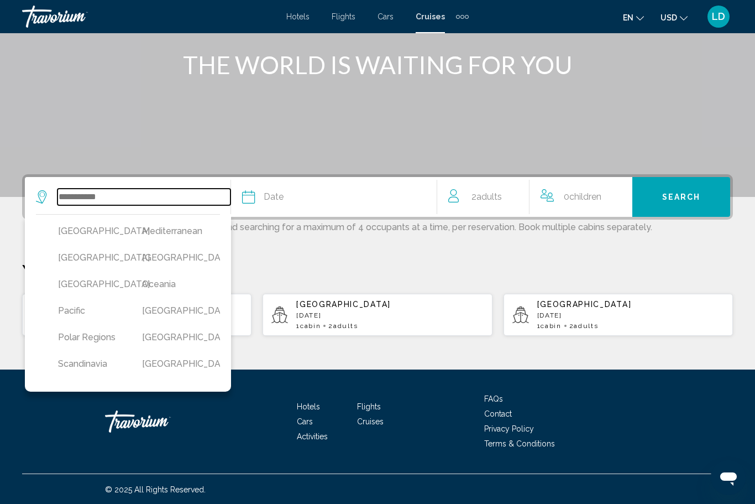
type input "**********"
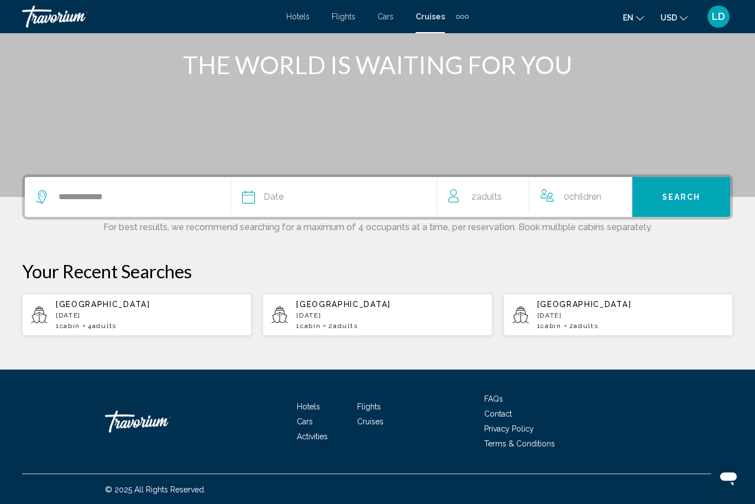
click at [282, 195] on span "Date" at bounding box center [274, 196] width 20 height 15
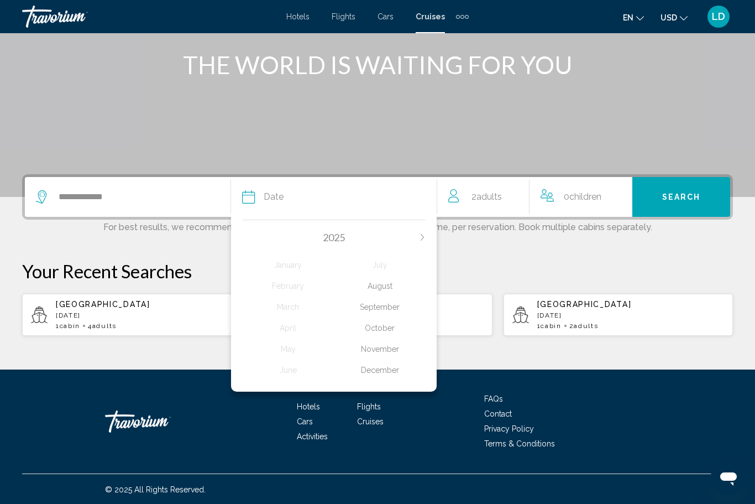
click at [385, 307] on div "September" at bounding box center [380, 307] width 92 height 20
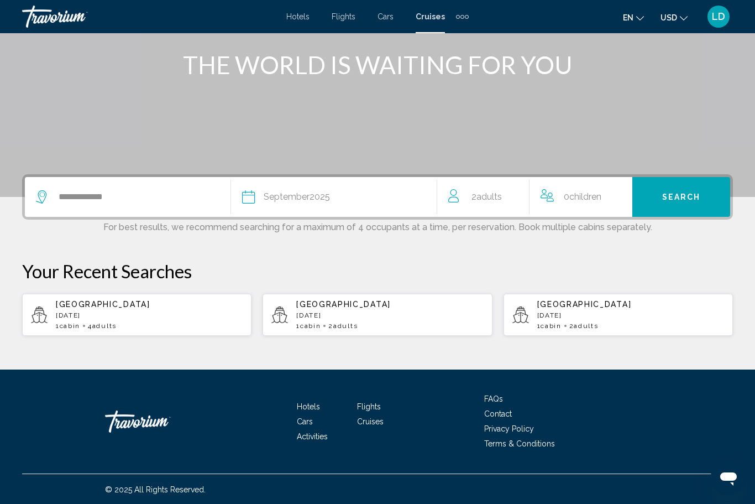
click at [511, 196] on div "2 Adult Adults" at bounding box center [488, 196] width 81 height 15
click at [516, 192] on icon "Increment adults" at bounding box center [515, 194] width 10 height 13
click at [516, 198] on icon "Increment adults" at bounding box center [515, 194] width 10 height 13
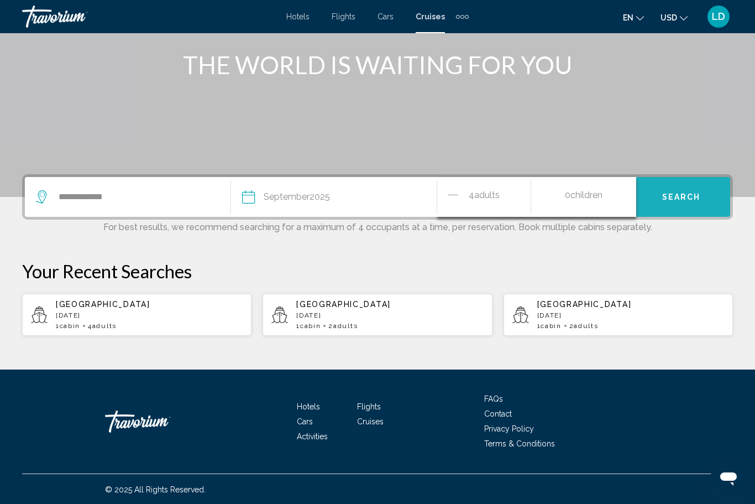
click at [674, 189] on button "Search" at bounding box center [681, 197] width 98 height 40
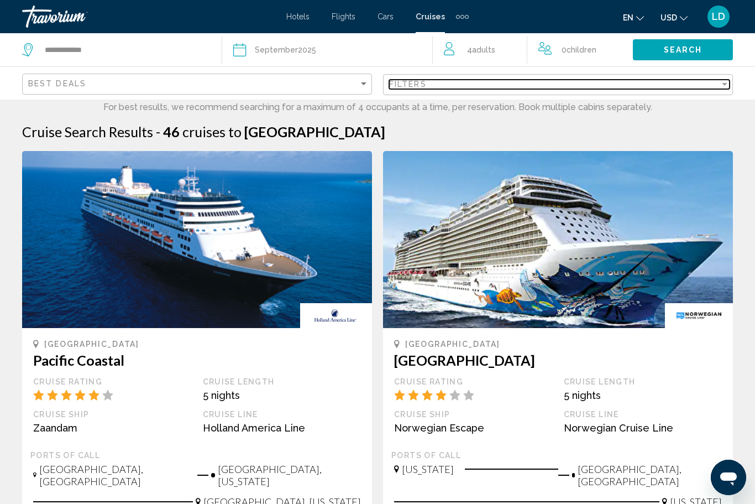
click at [723, 80] on div "Filter" at bounding box center [725, 84] width 10 height 9
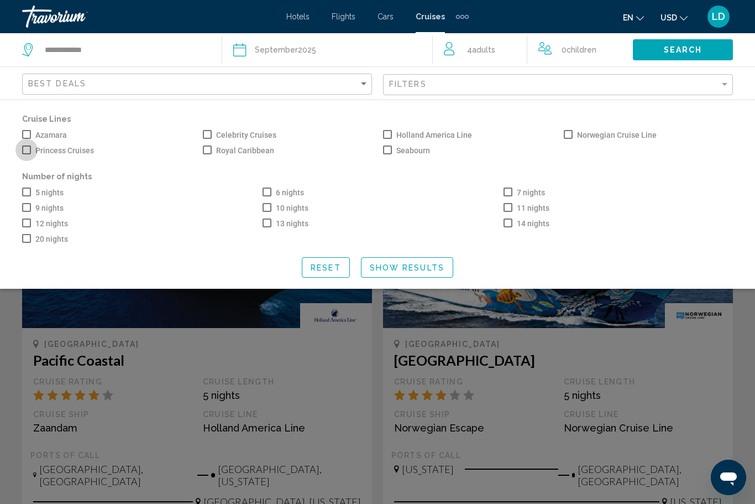
click at [27, 150] on span "Search widget" at bounding box center [26, 149] width 9 height 9
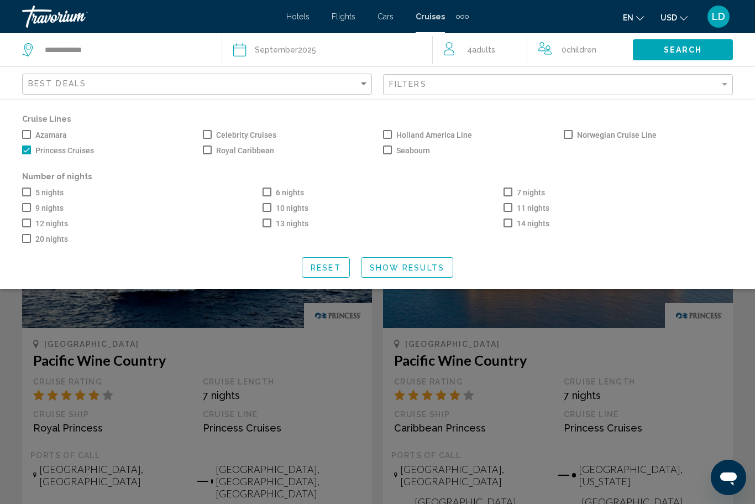
click at [508, 192] on span "Search widget" at bounding box center [508, 191] width 9 height 9
click at [396, 268] on span "Show Results" at bounding box center [407, 267] width 75 height 9
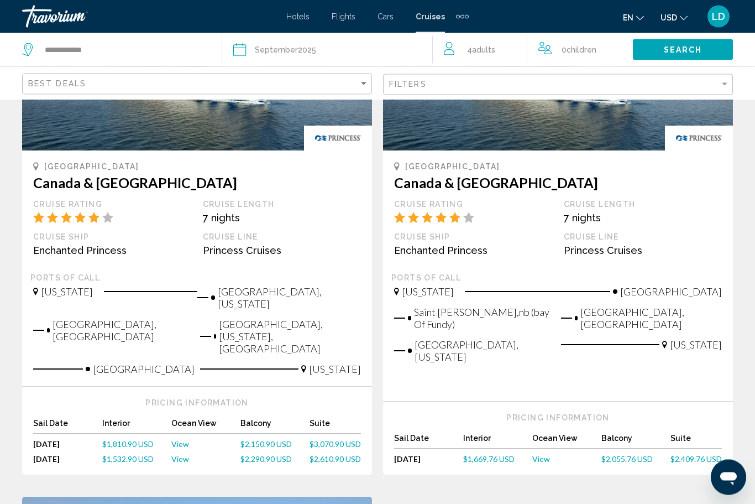
scroll to position [685, 0]
click at [125, 439] on span "$1,810.90 USD" at bounding box center [127, 443] width 51 height 9
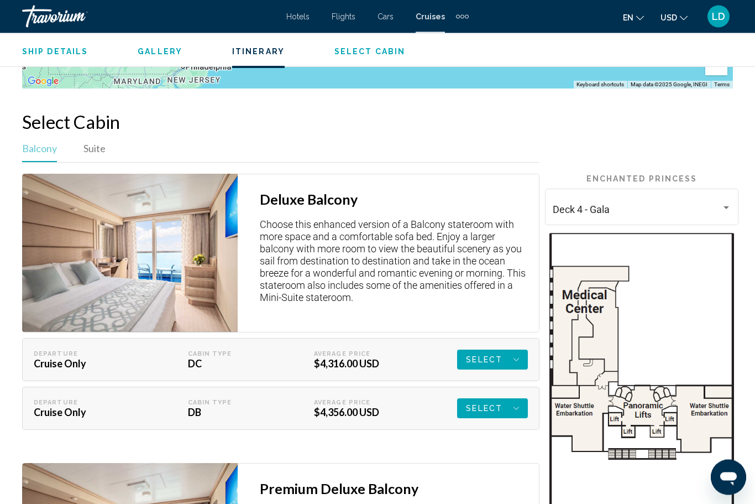
scroll to position [1608, 0]
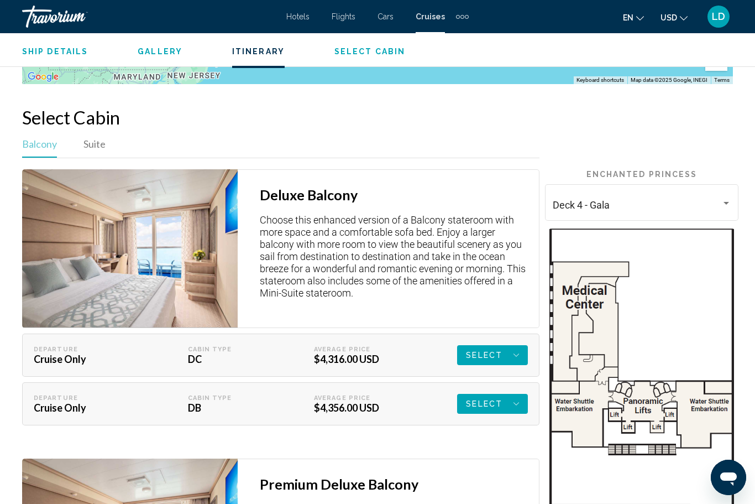
click at [728, 204] on div "Main content" at bounding box center [726, 203] width 6 height 3
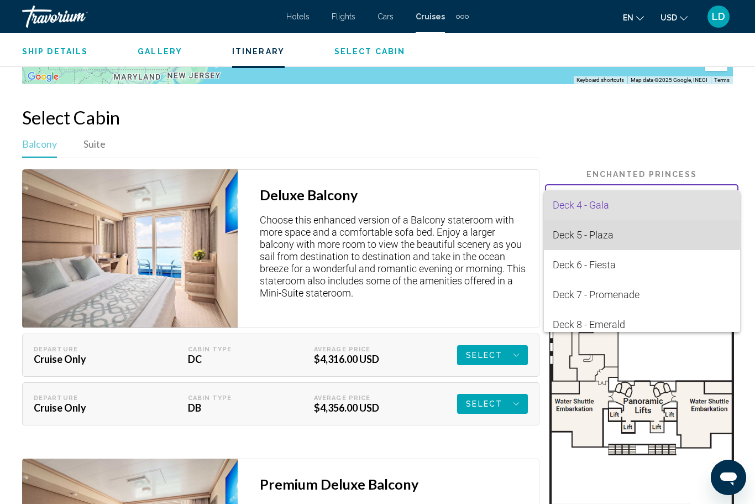
click at [582, 234] on span "Deck 5 - Plaza" at bounding box center [642, 235] width 179 height 30
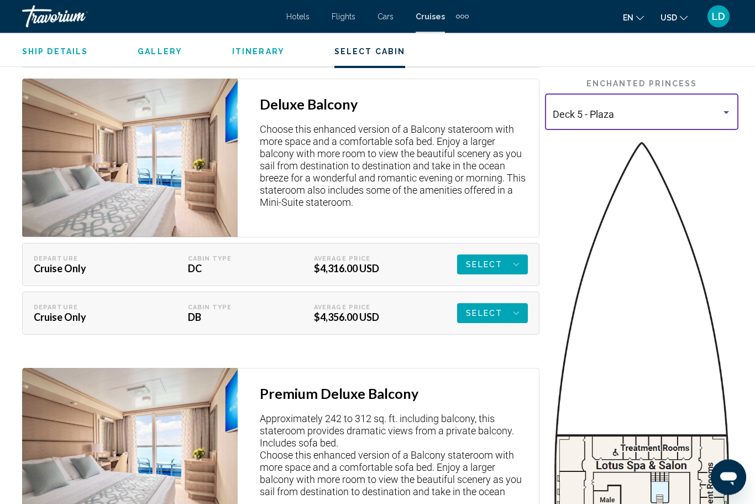
scroll to position [1685, 0]
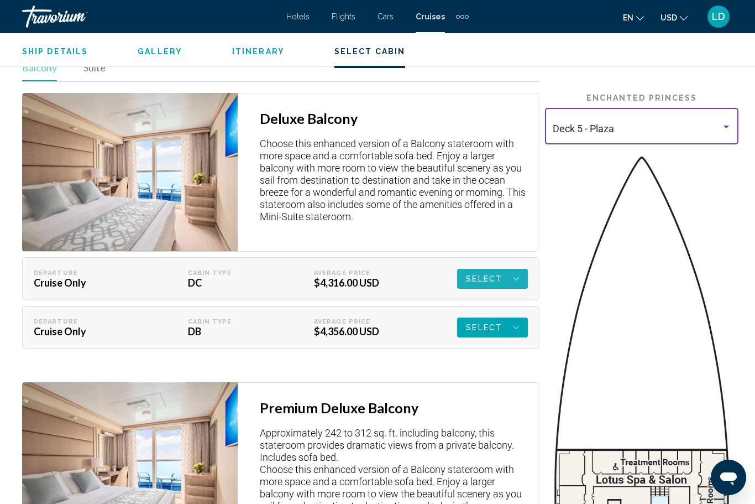
click at [511, 277] on div "Select" at bounding box center [492, 279] width 53 height 20
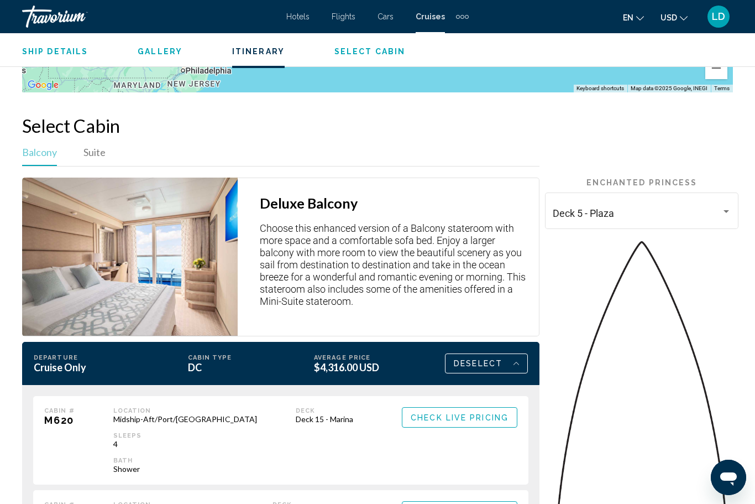
scroll to position [1597, 0]
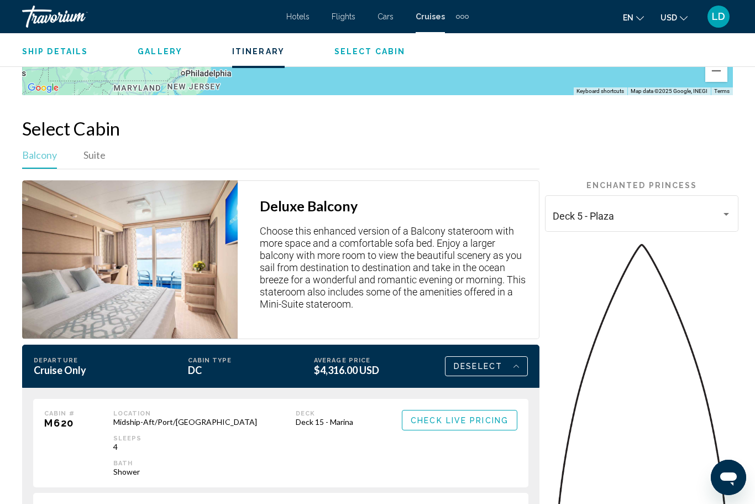
click at [422, 414] on button "Check Live Pricing" at bounding box center [460, 420] width 116 height 20
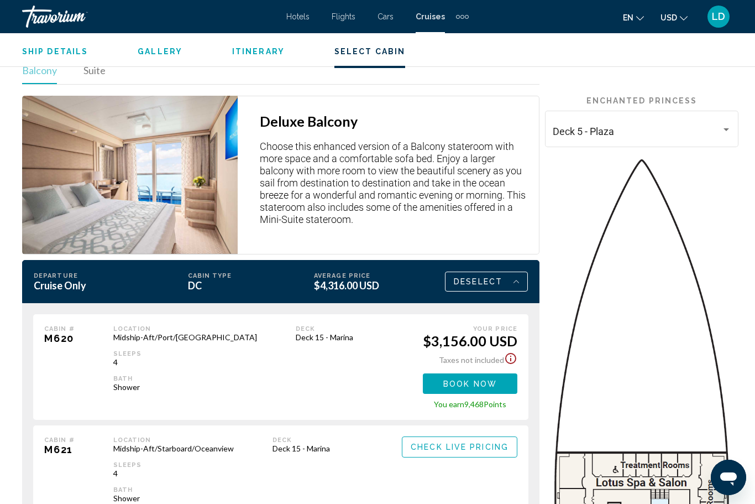
scroll to position [1681, 0]
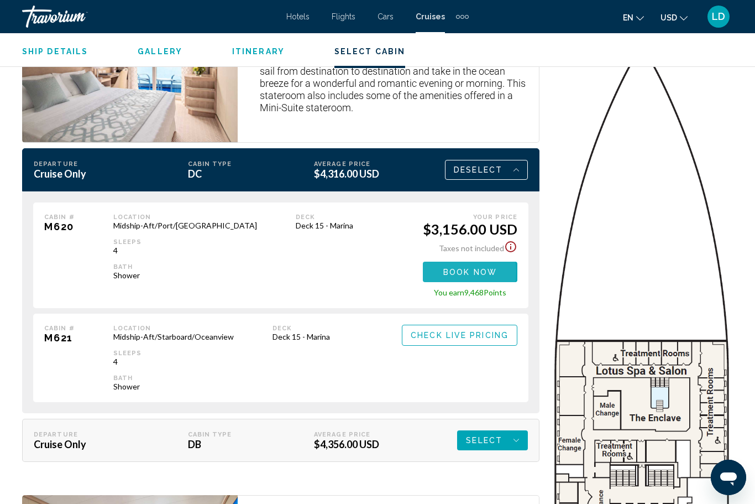
click at [449, 271] on span "Book now" at bounding box center [470, 272] width 54 height 9
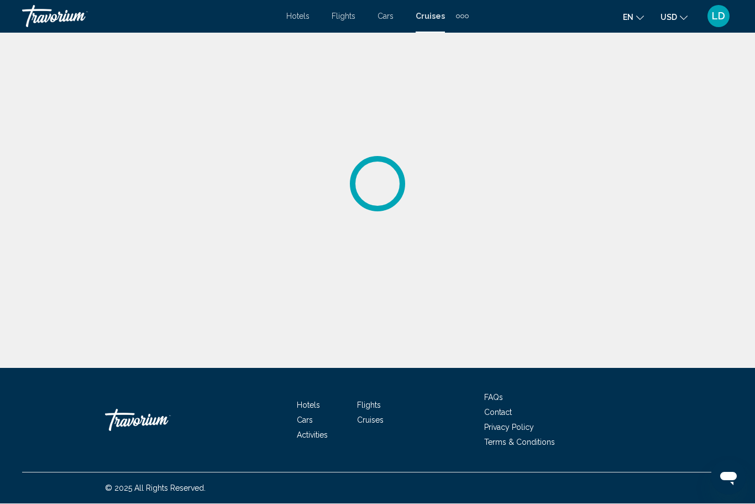
scroll to position [37, 0]
